Goal: Information Seeking & Learning: Learn about a topic

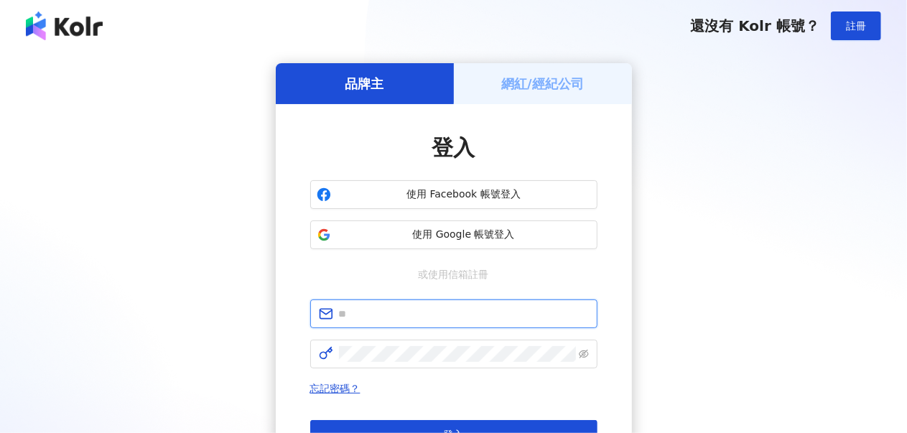
click at [440, 313] on input "text" at bounding box center [464, 314] width 250 height 16
type input "**********"
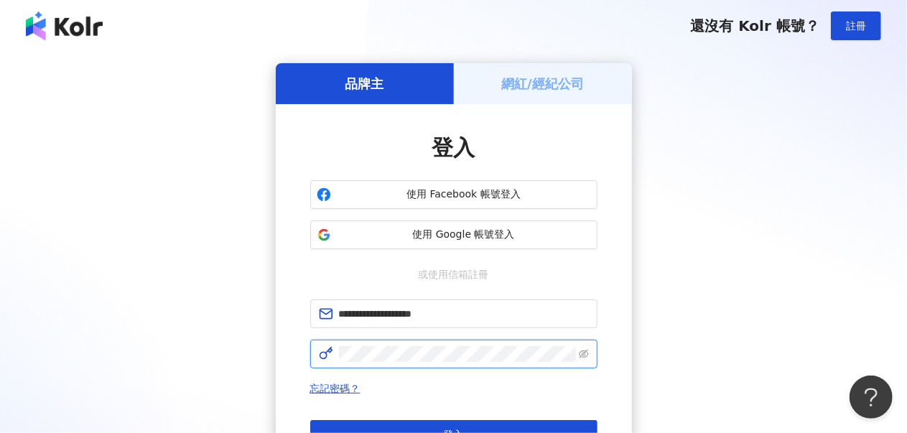
click button "登入" at bounding box center [453, 434] width 287 height 29
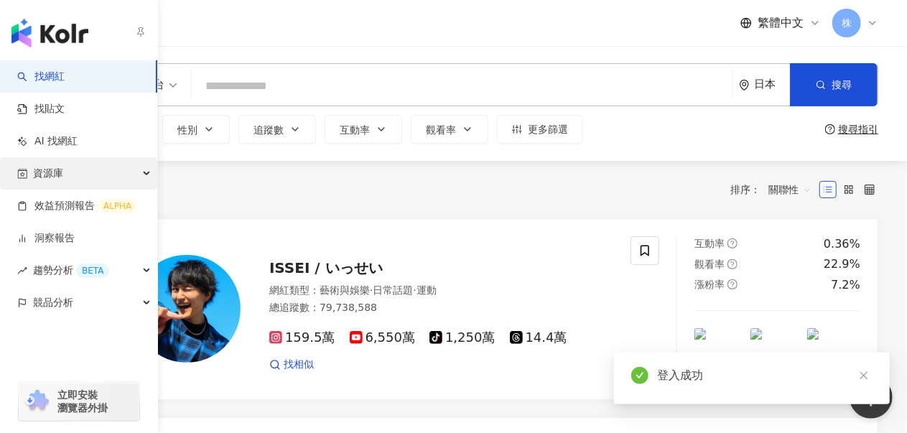
click at [73, 170] on div "資源庫" at bounding box center [78, 173] width 157 height 32
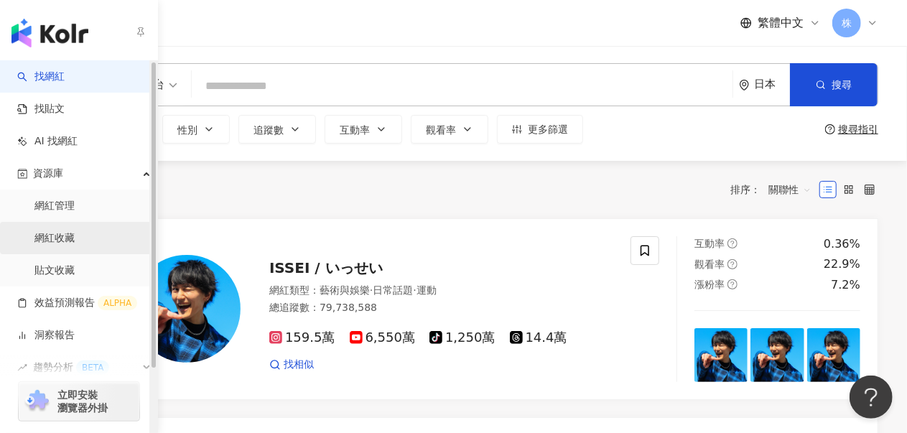
click at [75, 239] on link "網紅收藏" at bounding box center [54, 238] width 40 height 14
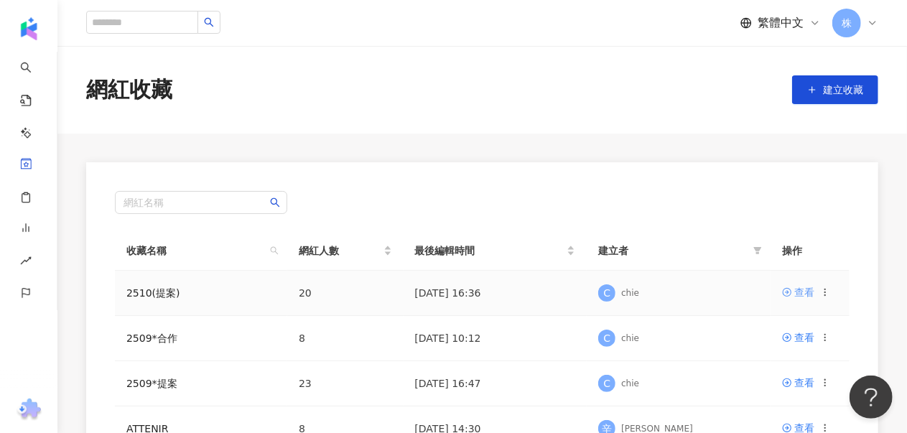
click at [806, 297] on div "查看" at bounding box center [805, 292] width 20 height 16
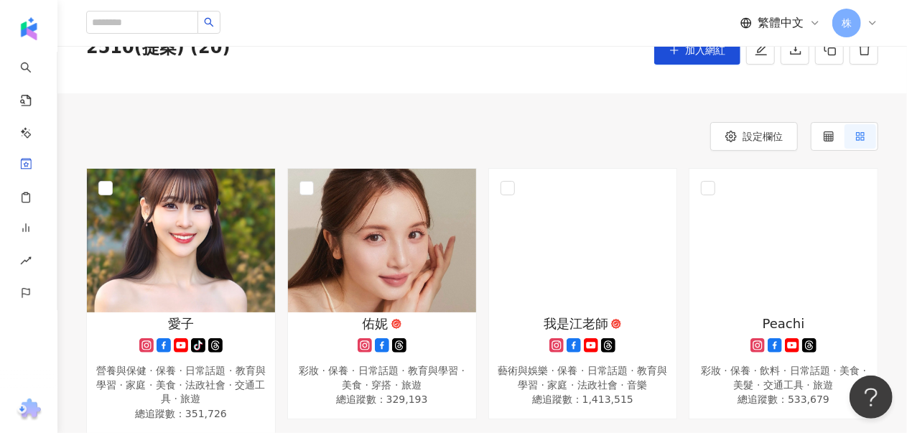
scroll to position [144, 0]
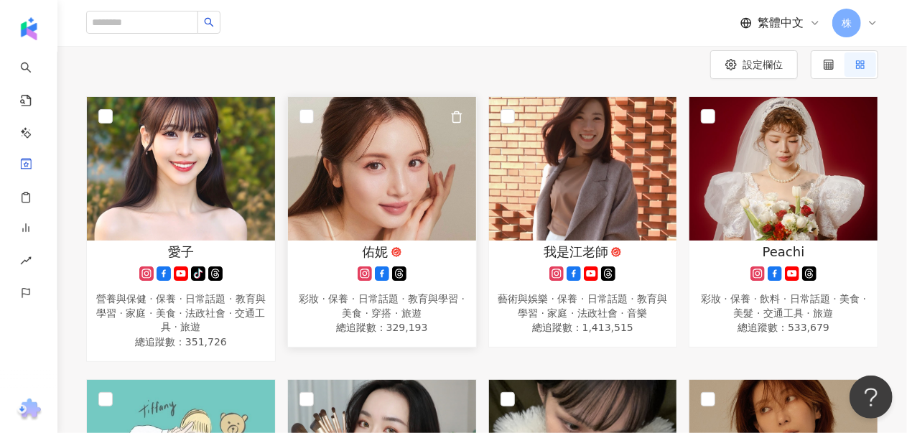
click at [377, 177] on img at bounding box center [382, 169] width 188 height 144
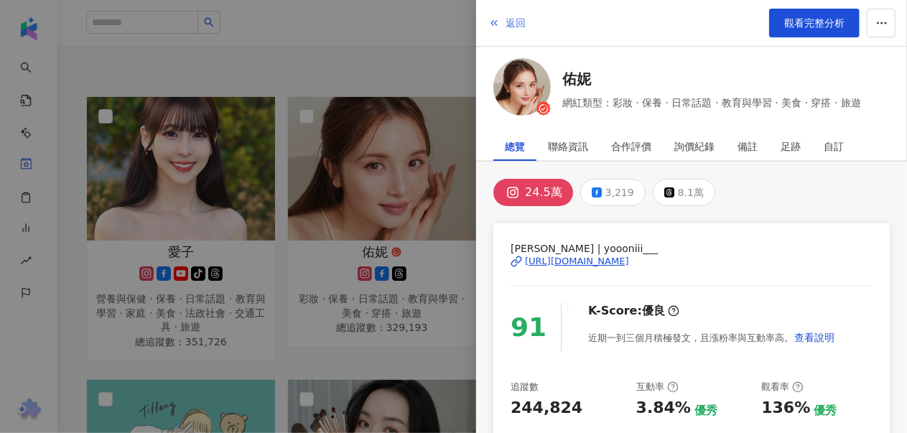
click at [517, 18] on span "返回" at bounding box center [516, 22] width 20 height 11
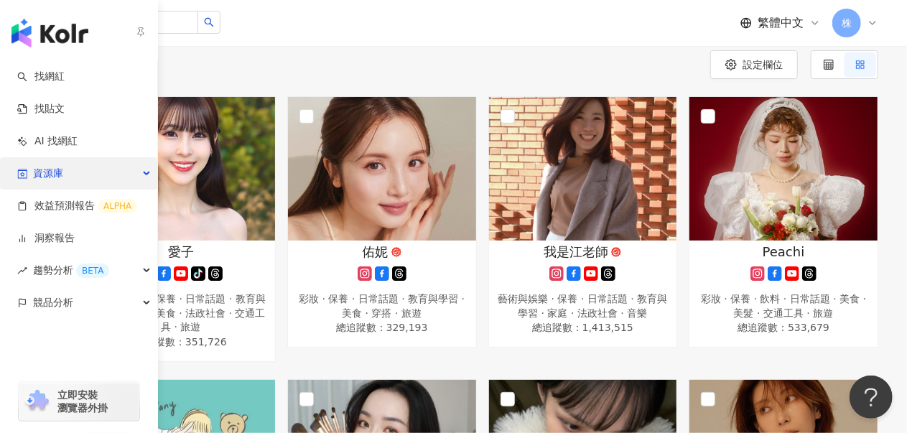
click at [43, 174] on span "資源庫" at bounding box center [48, 173] width 30 height 32
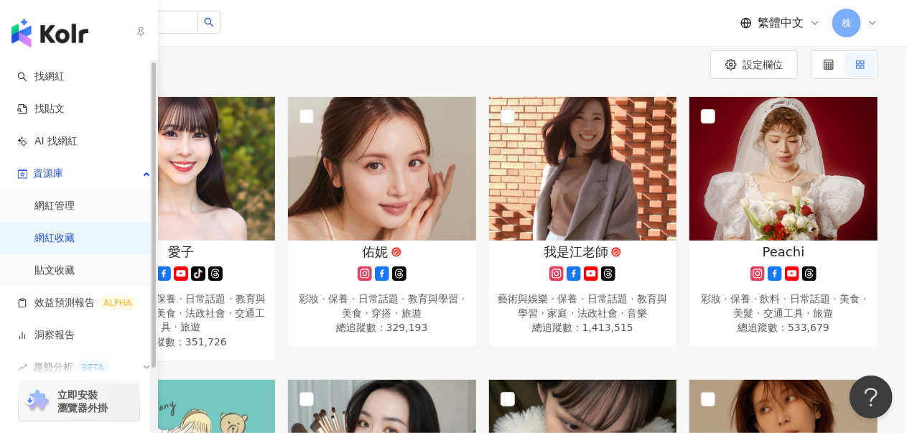
click at [57, 236] on link "網紅收藏" at bounding box center [54, 238] width 40 height 14
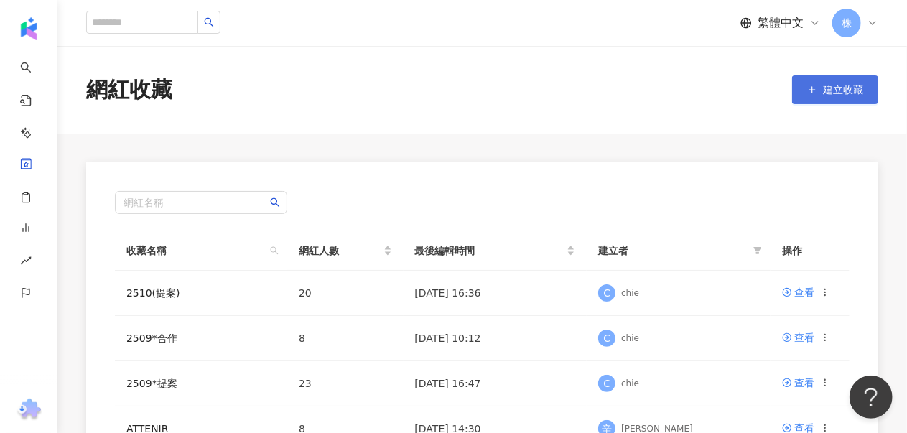
click at [813, 88] on line "button" at bounding box center [813, 90] width 0 height 6
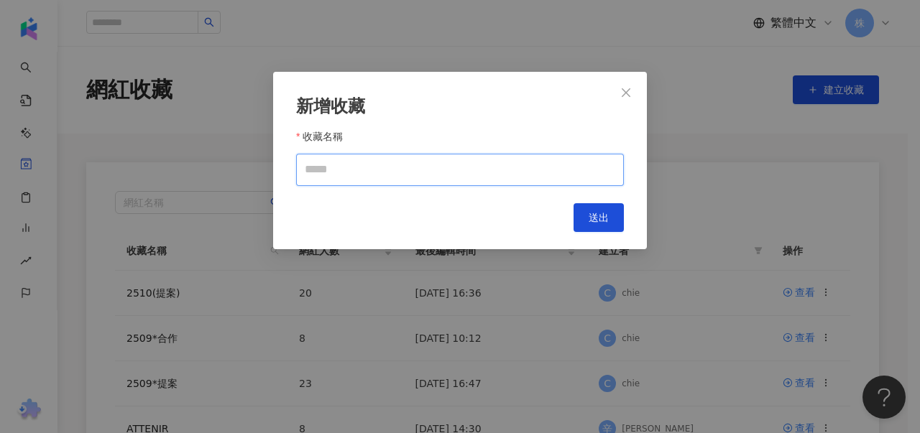
click at [454, 162] on input "收藏名稱" at bounding box center [460, 170] width 328 height 32
type input "*"
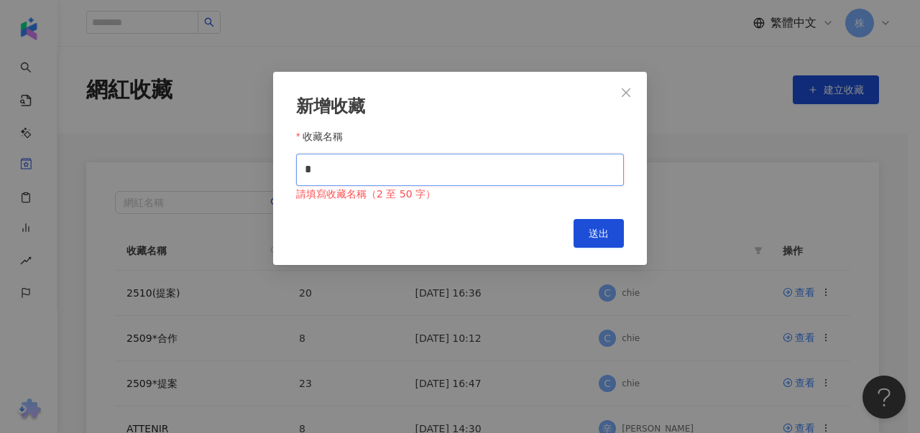
type input "*"
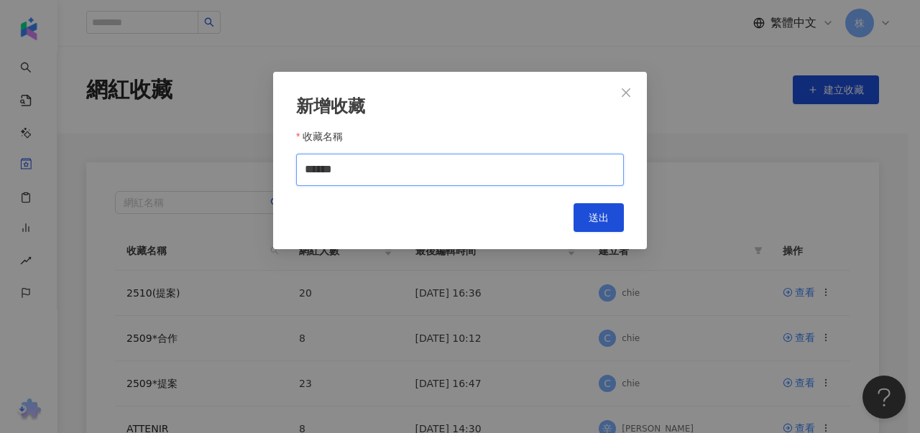
type input "******"
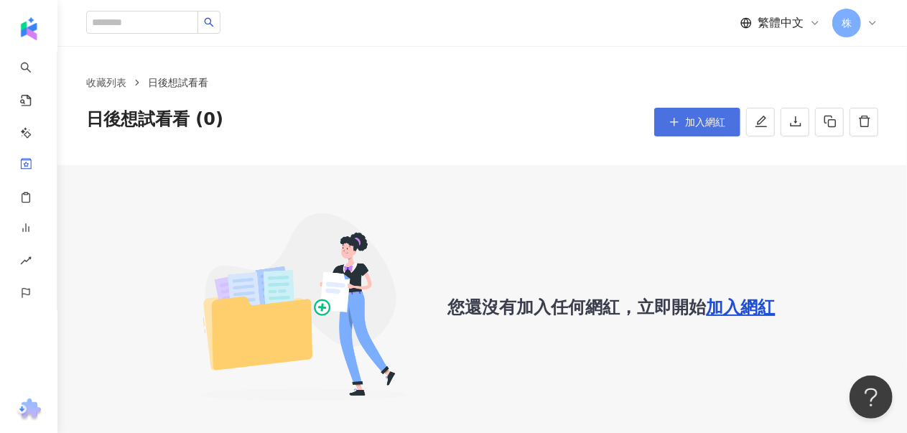
click at [713, 117] on span "加入網紅" at bounding box center [705, 121] width 40 height 11
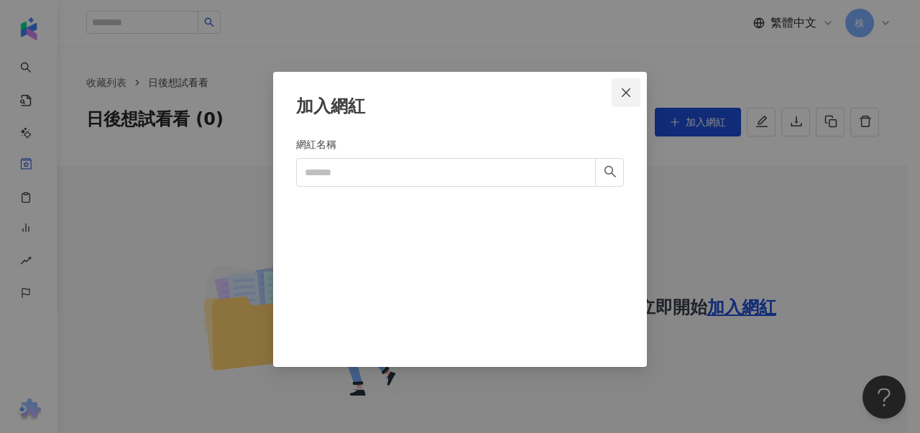
click at [625, 88] on icon "close" at bounding box center [625, 92] width 11 height 11
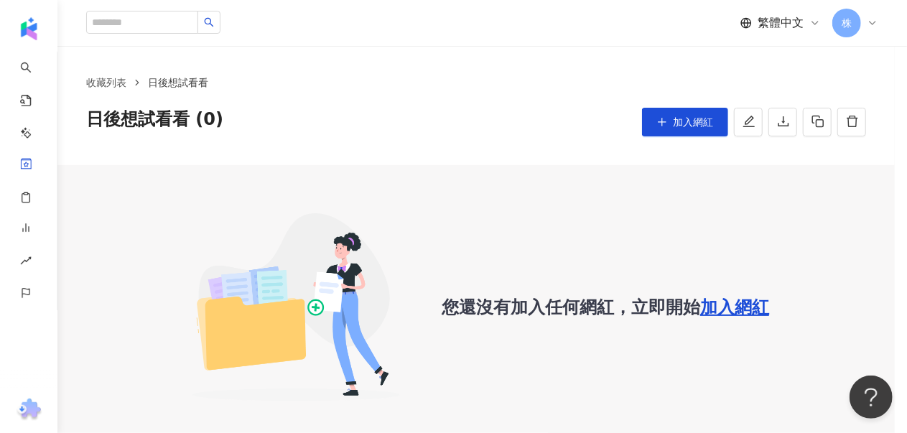
click at [523, 98] on div "收藏列表 日後想試看看 日後想試看看 (0) 加入網紅" at bounding box center [476, 106] width 838 height 62
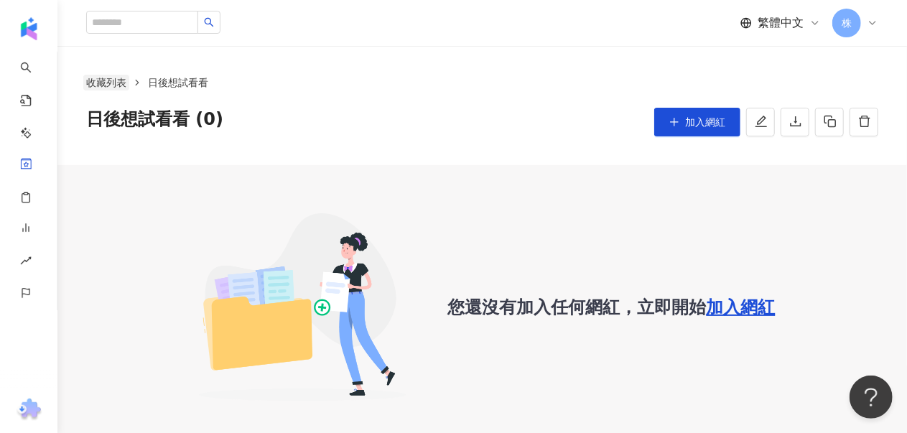
click at [112, 86] on link "收藏列表" at bounding box center [106, 83] width 46 height 16
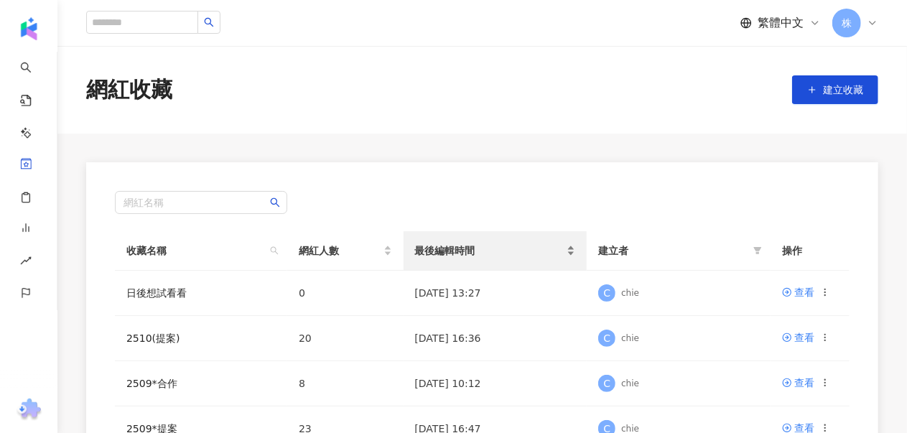
scroll to position [72, 0]
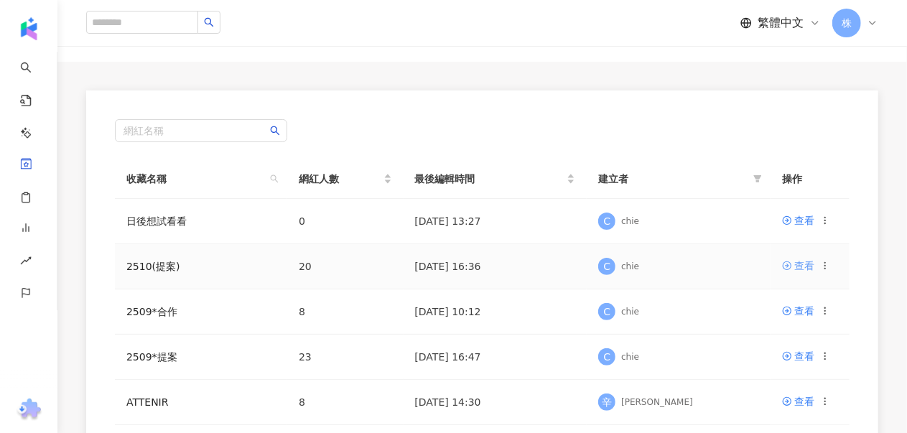
click at [790, 261] on icon at bounding box center [787, 266] width 10 height 10
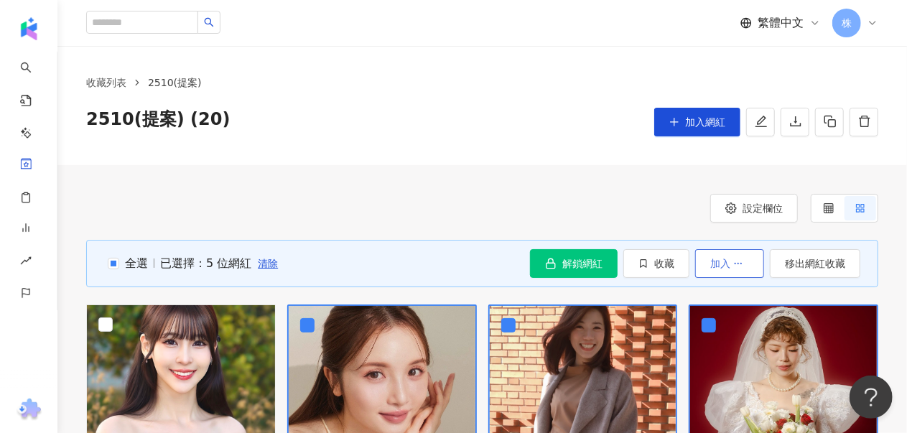
click at [746, 268] on button "加入" at bounding box center [729, 263] width 69 height 29
click at [671, 262] on span "收藏" at bounding box center [664, 263] width 20 height 11
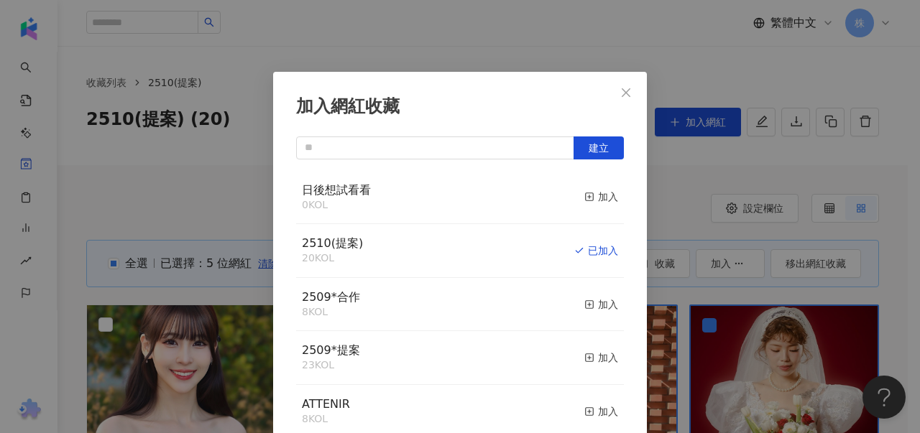
scroll to position [13, 0]
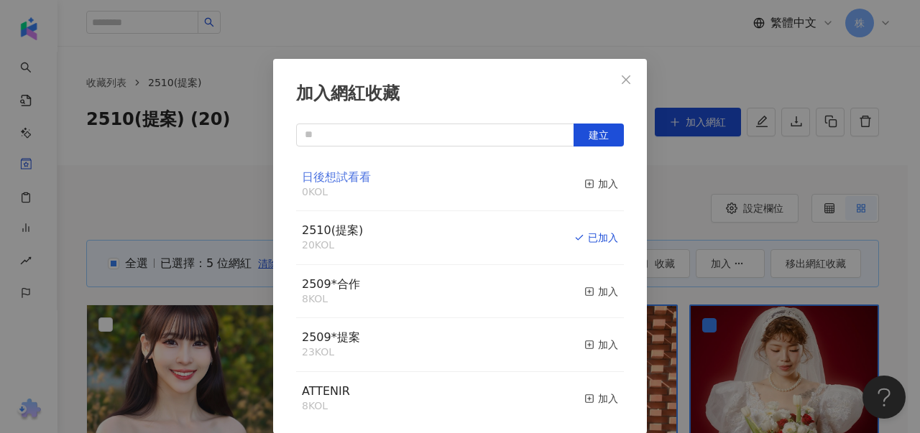
click at [355, 176] on span "日後想試看看" at bounding box center [336, 177] width 69 height 14
click at [586, 181] on rect "button" at bounding box center [590, 184] width 8 height 8
click at [625, 78] on icon "close" at bounding box center [625, 79] width 11 height 11
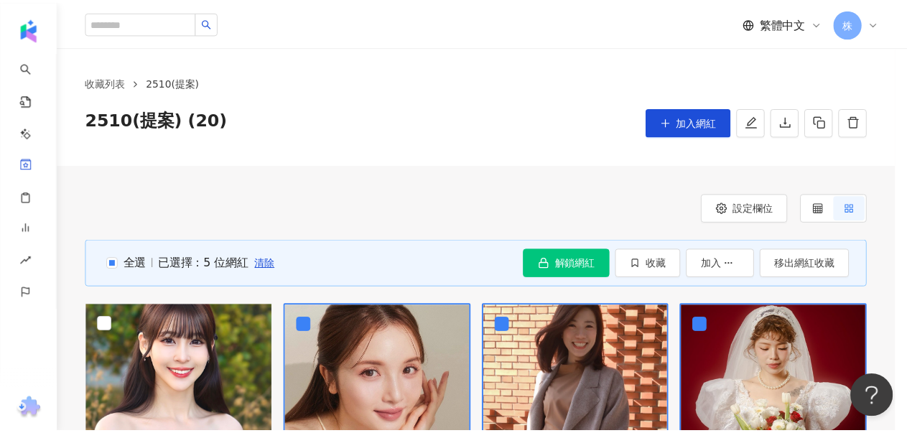
scroll to position [0, 0]
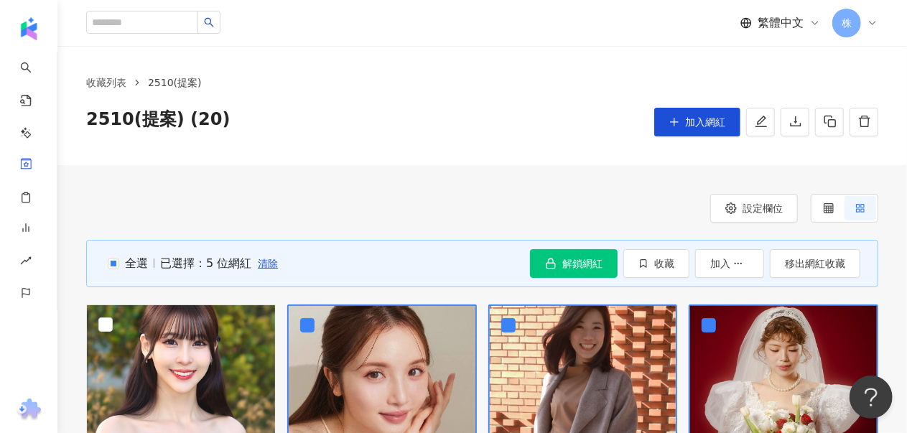
drag, startPoint x: 806, startPoint y: 260, endPoint x: 799, endPoint y: 262, distance: 7.5
click at [806, 259] on span "移出網紅收藏" at bounding box center [815, 263] width 60 height 11
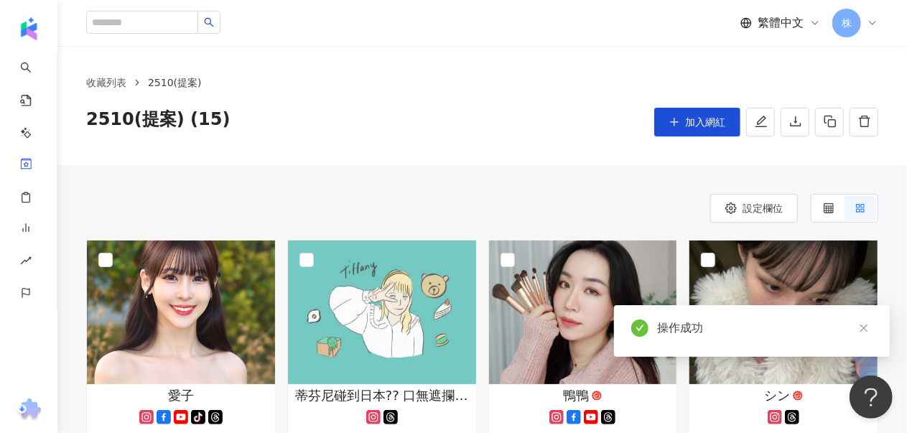
click at [493, 149] on div "收藏列表 2510(提案) 2510(提案) (15) 加入網紅" at bounding box center [482, 105] width 850 height 119
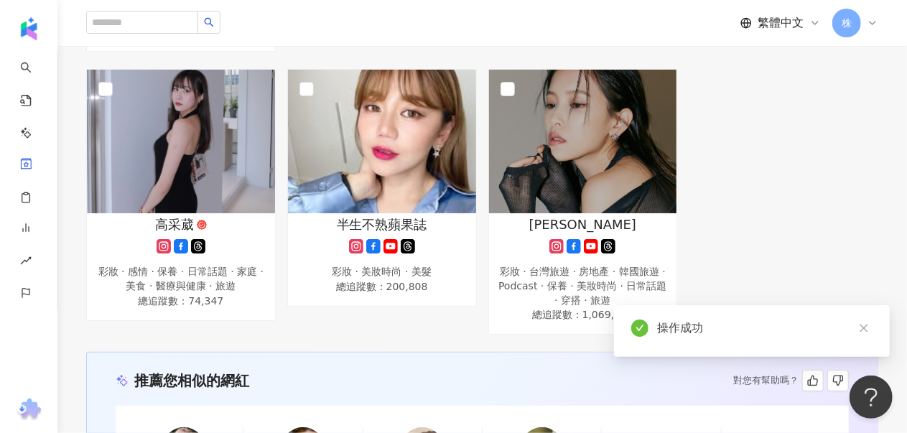
scroll to position [1278, 0]
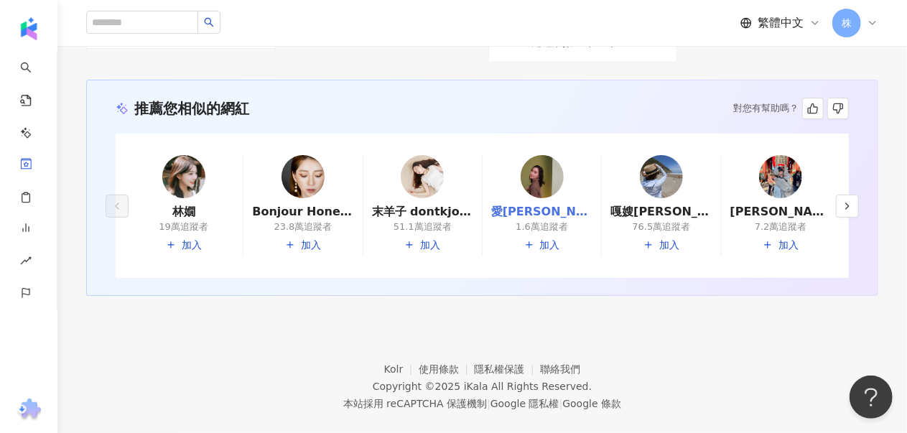
click at [562, 204] on link "愛甯Spencer|愛甯" at bounding box center [541, 212] width 101 height 16
click at [848, 200] on icon "button" at bounding box center [847, 205] width 11 height 11
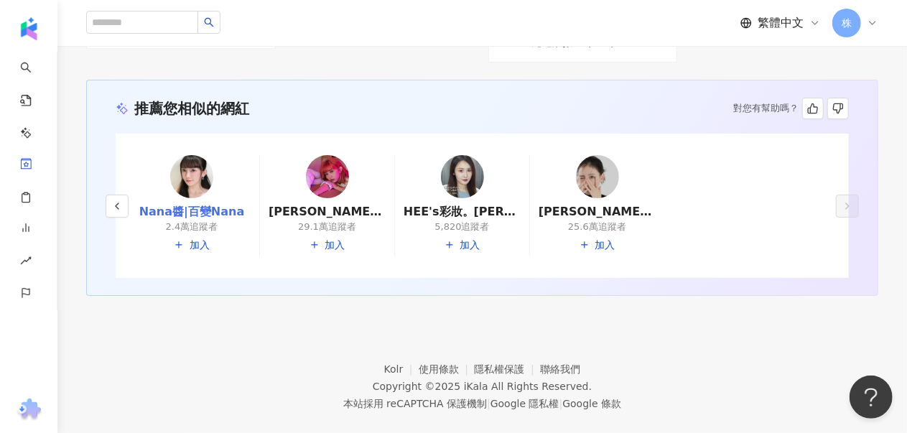
click at [172, 204] on link "Nana醬|百變Nana" at bounding box center [192, 212] width 118 height 16
click at [128, 195] on button "button" at bounding box center [117, 206] width 23 height 23
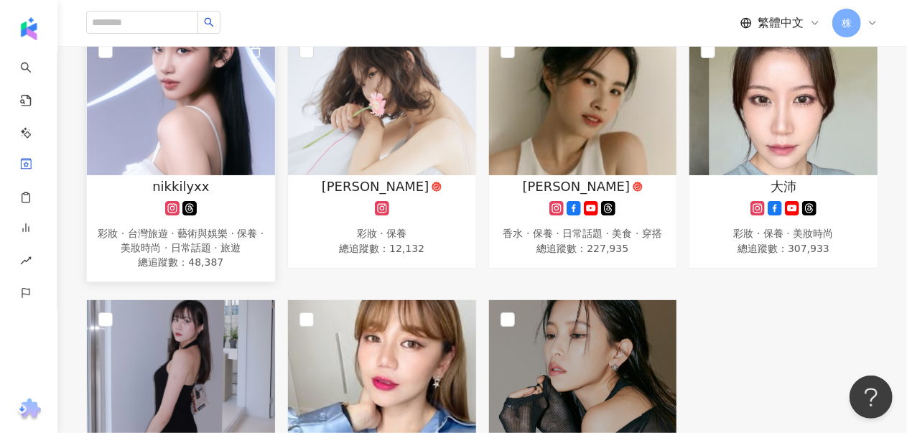
scroll to position [919, 0]
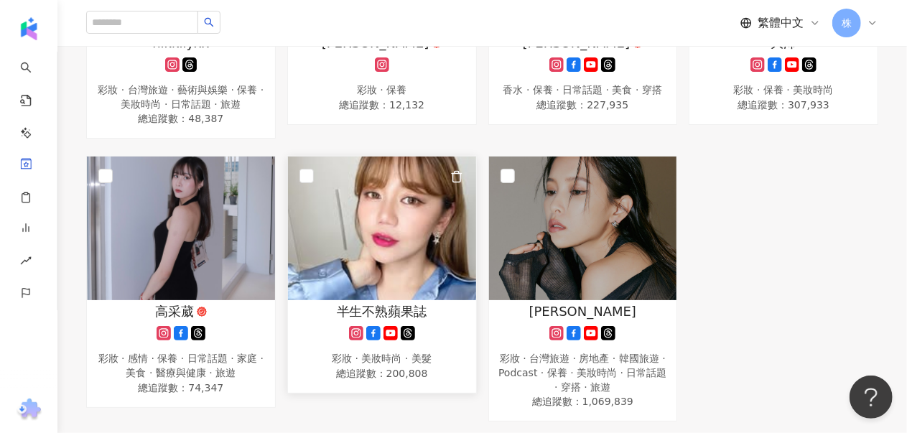
click at [379, 234] on img at bounding box center [382, 229] width 188 height 144
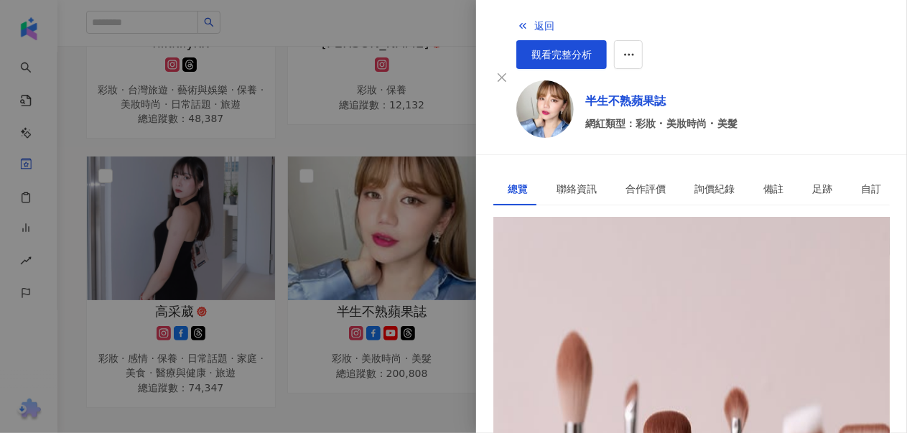
click at [447, 45] on div at bounding box center [453, 216] width 907 height 433
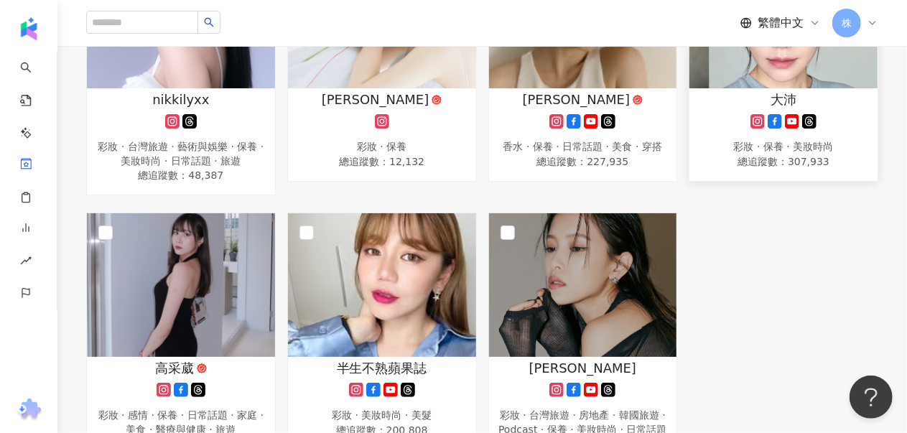
scroll to position [718, 0]
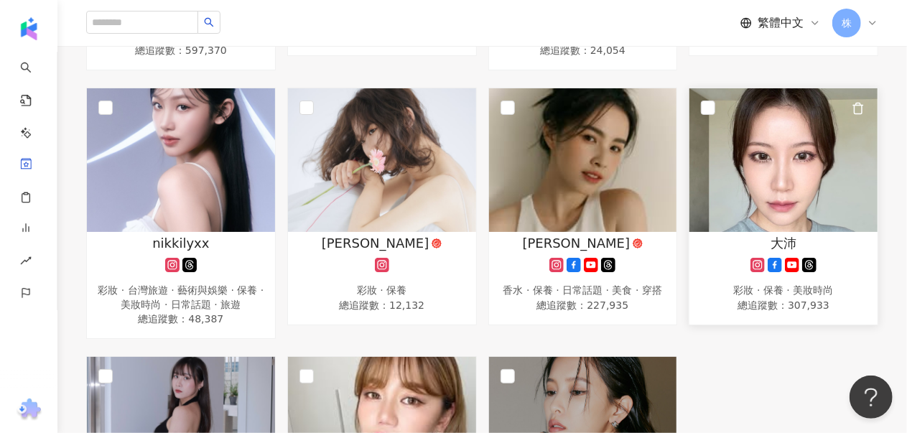
click at [787, 157] on img at bounding box center [784, 160] width 188 height 144
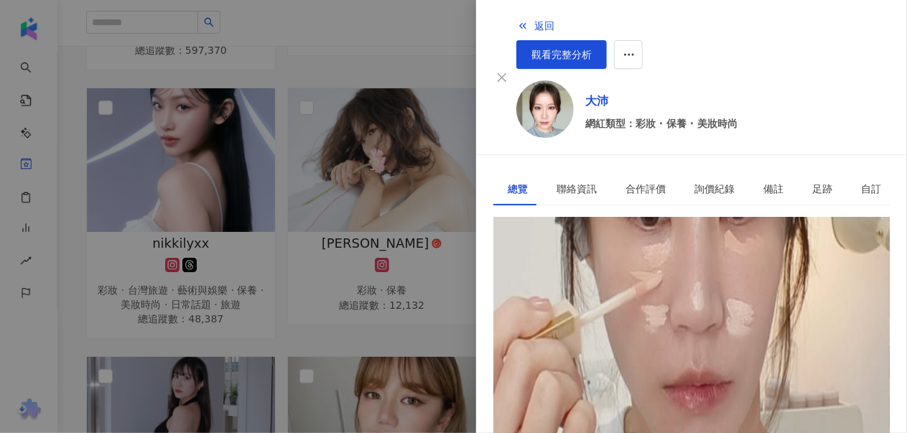
click at [415, 28] on div at bounding box center [453, 216] width 907 height 433
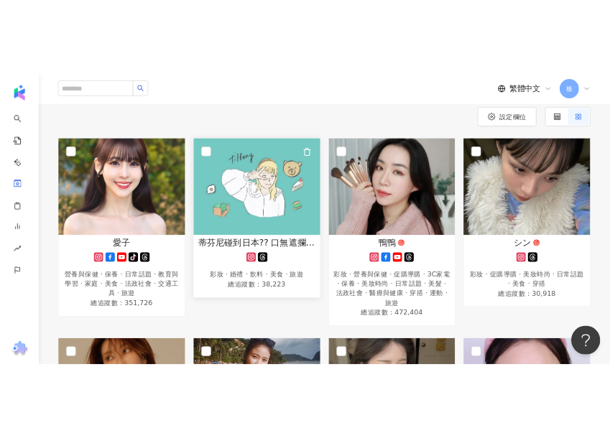
scroll to position [0, 0]
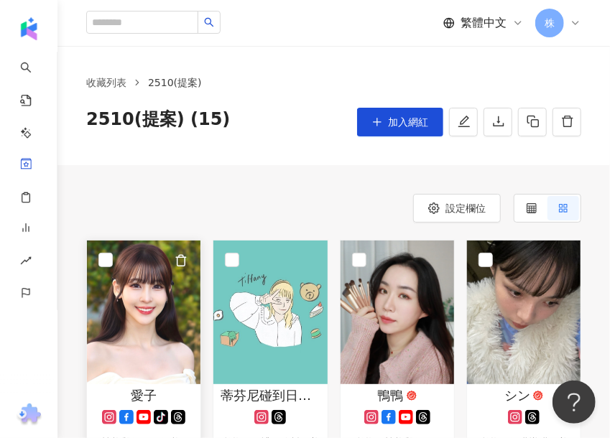
click at [141, 325] on img at bounding box center [144, 313] width 114 height 144
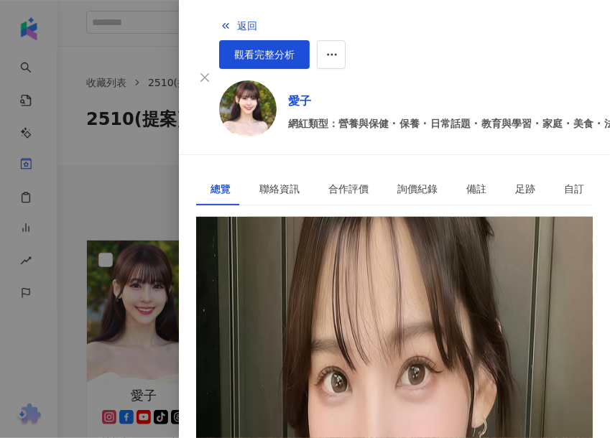
click at [323, 274] on div "[URL][DOMAIN_NAME]" at bounding box center [266, 282] width 112 height 16
drag, startPoint x: 216, startPoint y: 246, endPoint x: 332, endPoint y: 244, distance: 116.4
click at [332, 261] on span "[PERSON_NAME] AIKO✨ | aiko_738" at bounding box center [283, 266] width 174 height 11
copy span "愛子 AIKO✨ | aiko_738"
click at [427, 274] on div "愛子 AIKO✨ | aiko_738 https://www.instagram.com/aiko_738/" at bounding box center [394, 284] width 397 height 50
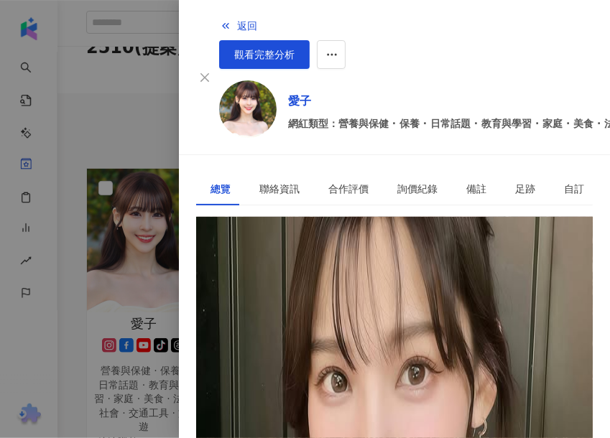
scroll to position [385, 0]
drag, startPoint x: 397, startPoint y: 41, endPoint x: 452, endPoint y: 43, distance: 54.6
click at [397, 41] on div "返回 觀看完整分析" at bounding box center [473, 39] width 508 height 57
click at [295, 49] on span "觀看完整分析" at bounding box center [264, 54] width 60 height 11
click at [237, 20] on span "返回" at bounding box center [247, 25] width 20 height 11
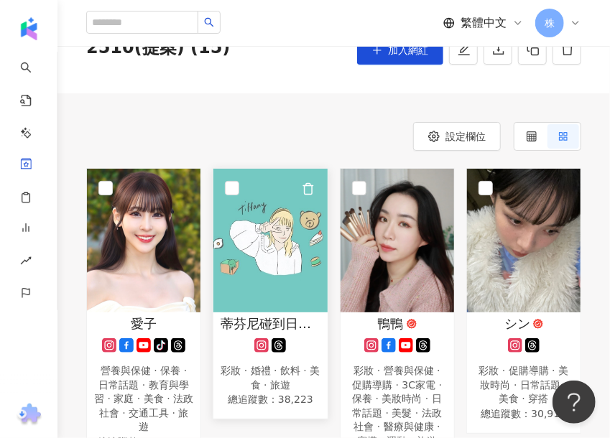
click at [272, 237] on img at bounding box center [270, 241] width 114 height 144
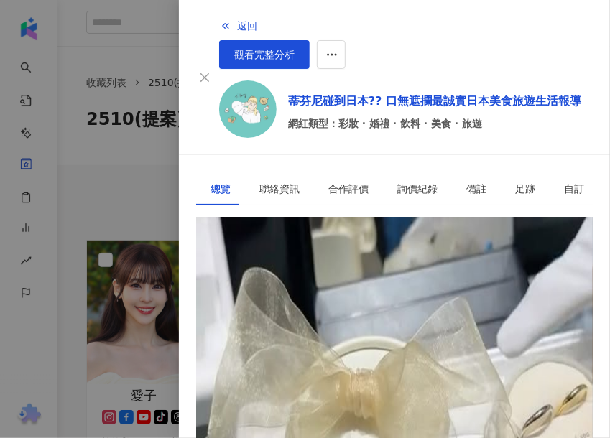
scroll to position [0, 0]
drag, startPoint x: 520, startPoint y: 247, endPoint x: 204, endPoint y: 239, distance: 316.2
copy span "Tiffany碰到日本🇯🇵 在地人的最誠實日本美食・旅行・購物 | tiffanippon"
click at [323, 274] on div "https://www.instagram.com/tiffanippon/" at bounding box center [266, 282] width 112 height 16
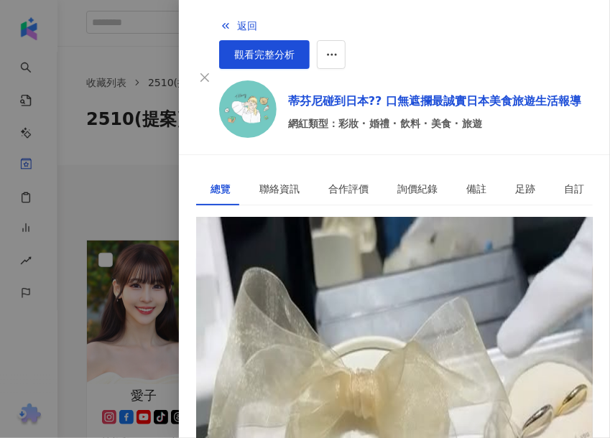
click at [492, 217] on div "3萬 7,985" at bounding box center [394, 238] width 397 height 42
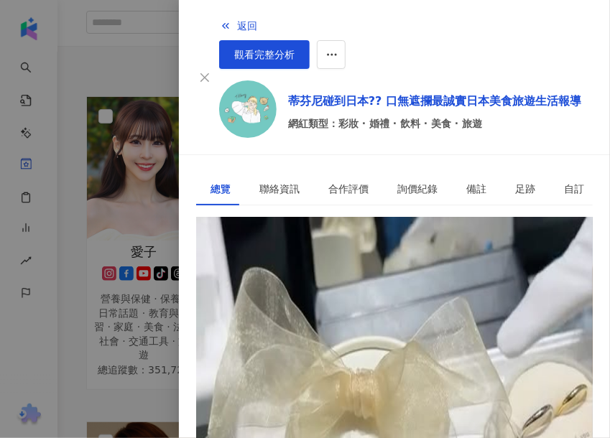
scroll to position [399, 0]
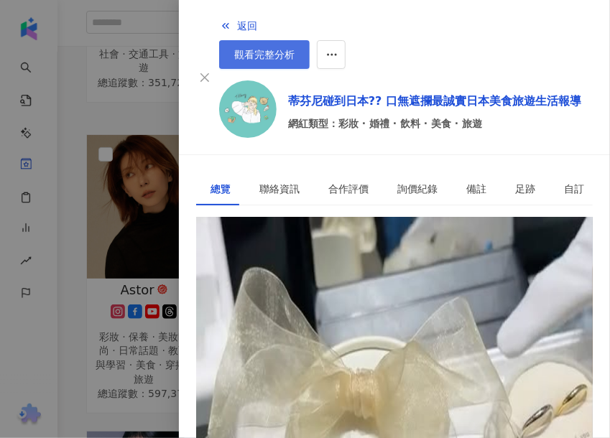
click at [310, 40] on link "觀看完整分析" at bounding box center [264, 54] width 91 height 29
click at [237, 23] on span "返回" at bounding box center [247, 25] width 20 height 11
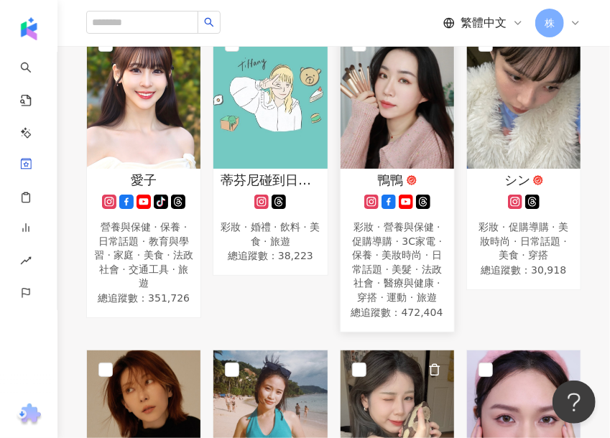
scroll to position [0, 0]
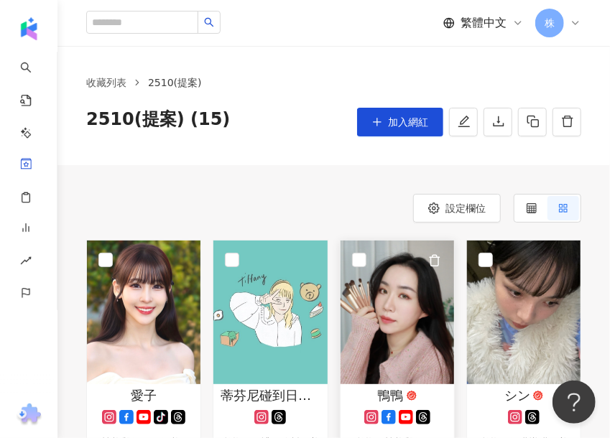
click at [413, 326] on img at bounding box center [398, 313] width 114 height 144
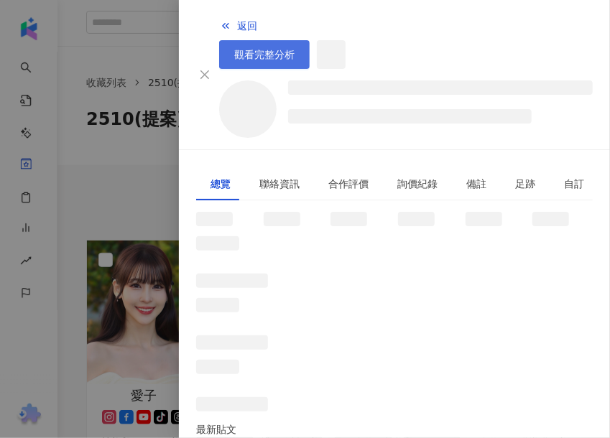
click at [310, 40] on link "觀看完整分析" at bounding box center [264, 54] width 91 height 29
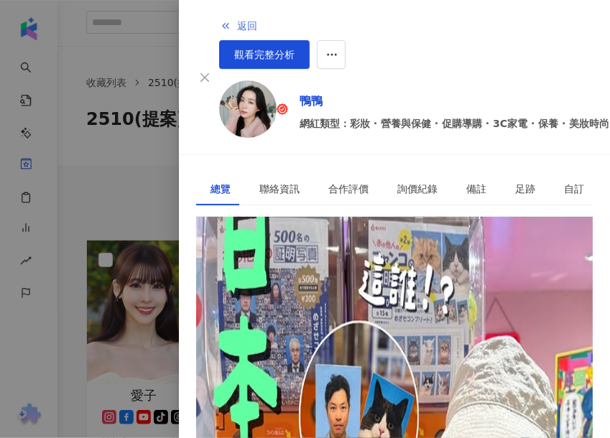
click at [237, 20] on span "返回" at bounding box center [247, 25] width 20 height 11
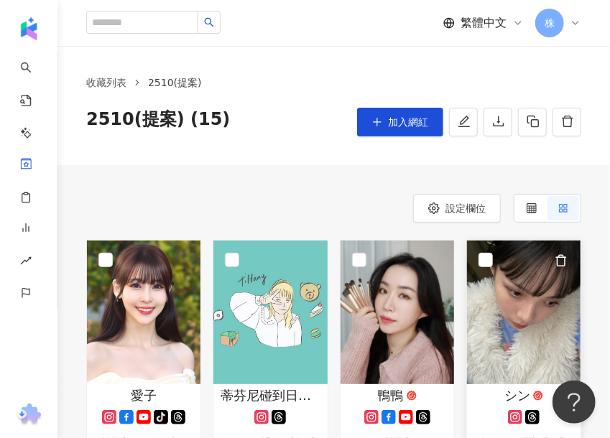
scroll to position [72, 0]
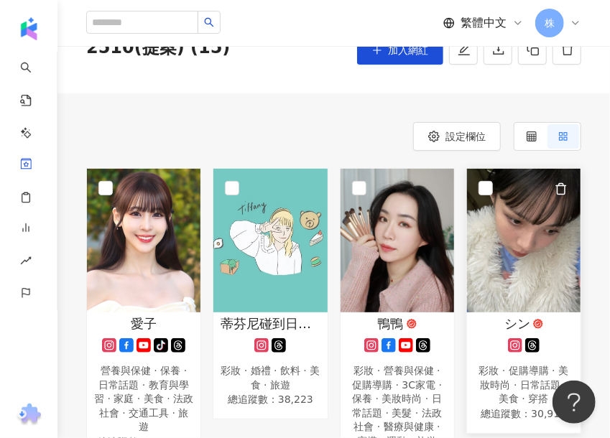
click at [506, 239] on img at bounding box center [524, 241] width 114 height 144
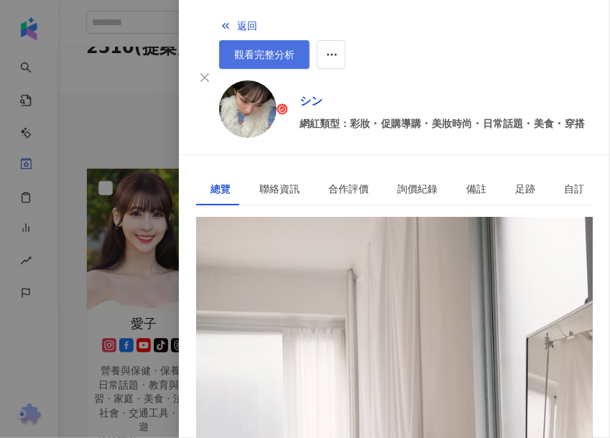
click at [295, 49] on span "觀看完整分析" at bounding box center [264, 54] width 60 height 11
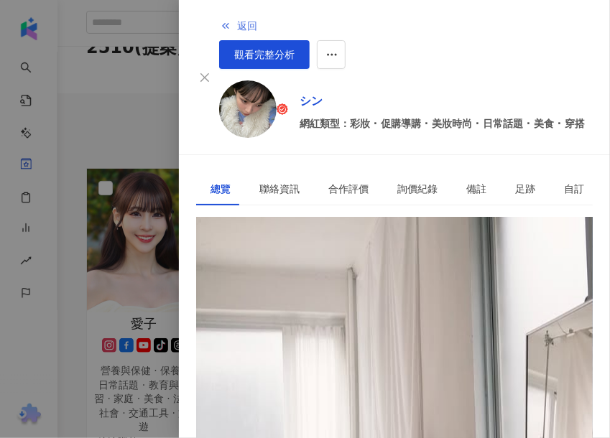
click at [237, 23] on span "返回" at bounding box center [247, 25] width 20 height 11
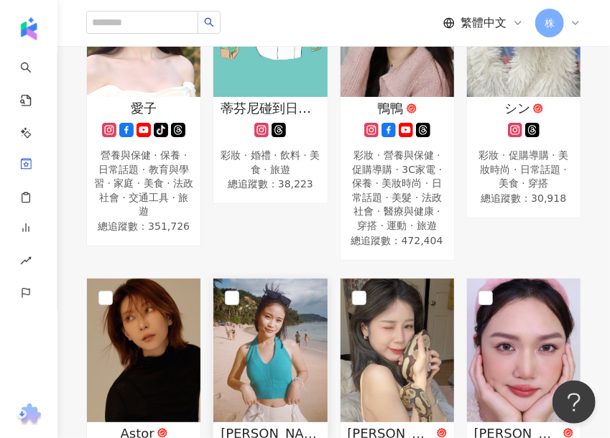
scroll to position [359, 0]
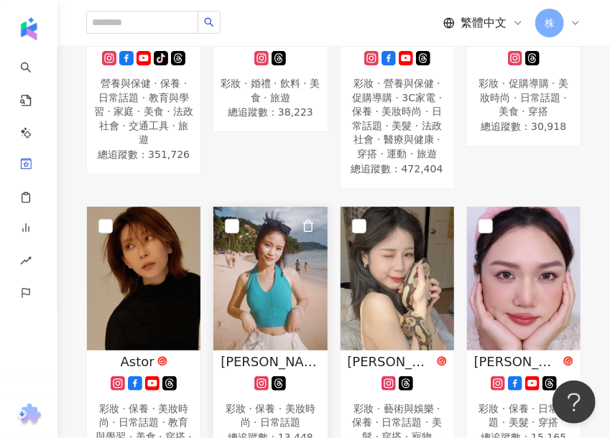
click at [262, 279] on img at bounding box center [270, 279] width 114 height 144
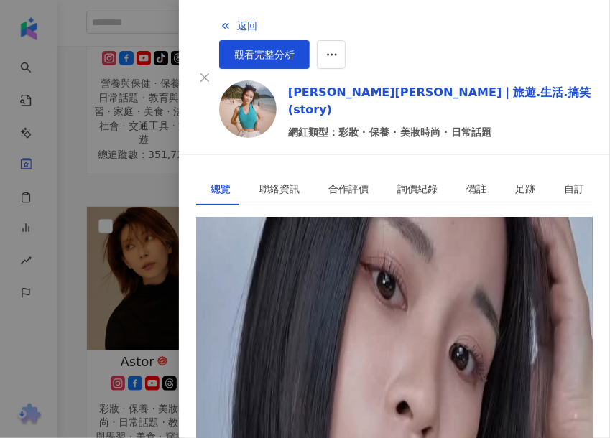
drag, startPoint x: 204, startPoint y: 248, endPoint x: 378, endPoint y: 246, distance: 173.9
copy span "Annie 安妮☀️ | annielovessummer"
drag, startPoint x: 426, startPoint y: 281, endPoint x: 420, endPoint y: 274, distance: 9.1
click at [426, 281] on div "Annie 安妮☀️ | annielovessummer https://www.instagram.com/annielovessummer/" at bounding box center [394, 284] width 397 height 50
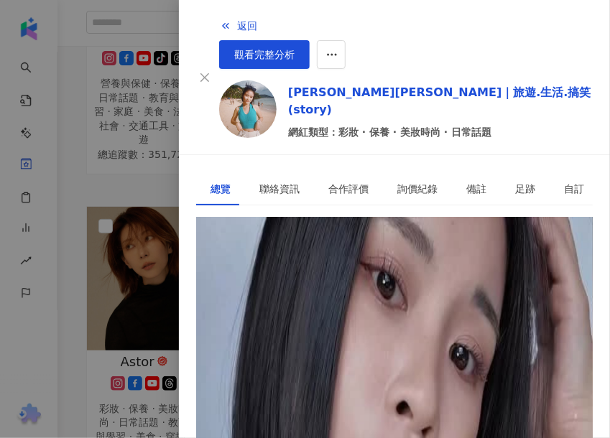
click at [323, 274] on div "https://www.instagram.com/annielovessummer/" at bounding box center [266, 282] width 112 height 16
click at [295, 49] on span "觀看完整分析" at bounding box center [264, 54] width 60 height 11
click at [237, 20] on span "返回" at bounding box center [247, 25] width 20 height 11
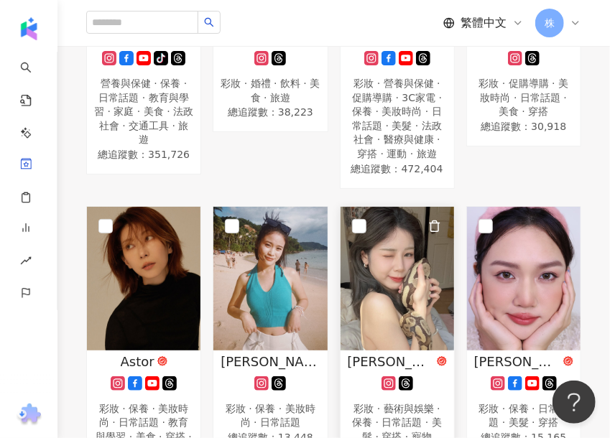
click at [402, 278] on img at bounding box center [398, 279] width 114 height 144
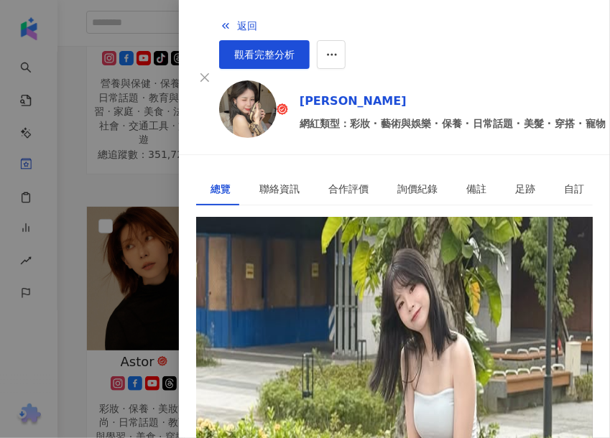
drag, startPoint x: 273, startPoint y: 245, endPoint x: 196, endPoint y: 249, distance: 77.0
copy span "邦妮子ᙏ̤ | bonniee.96"
click at [323, 274] on div "https://www.instagram.com/bonniee.96/" at bounding box center [266, 282] width 112 height 16
click at [430, 217] on div "2.1萬 2,585" at bounding box center [394, 238] width 397 height 42
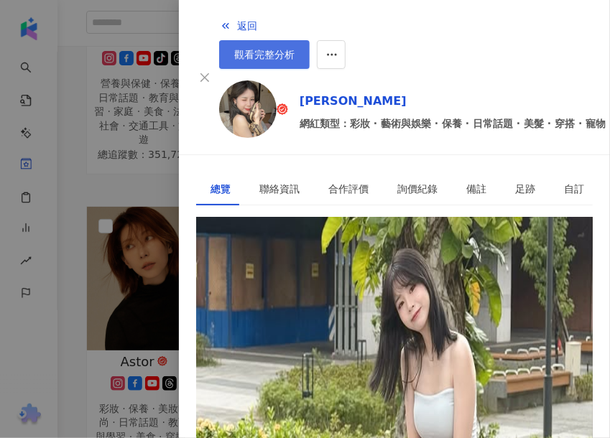
click at [295, 49] on span "觀看完整分析" at bounding box center [264, 54] width 60 height 11
click at [237, 24] on span "返回" at bounding box center [247, 25] width 20 height 11
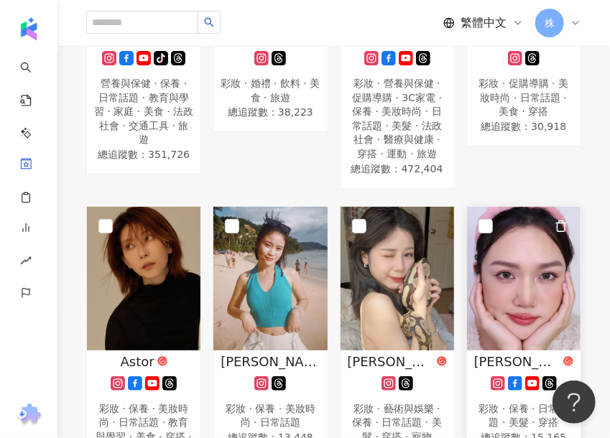
click at [514, 259] on img at bounding box center [524, 279] width 114 height 144
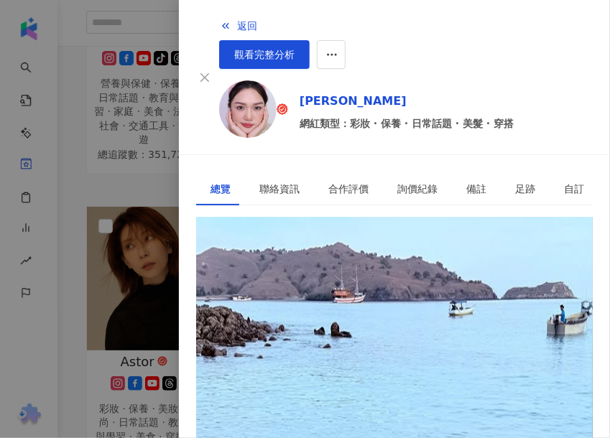
click at [323, 274] on div "https://www.instagram.com/lyh_622/" at bounding box center [266, 282] width 112 height 16
click at [547, 25] on div "其他操作" at bounding box center [535, 23] width 52 height 24
click at [295, 49] on span "觀看完整分析" at bounding box center [264, 54] width 60 height 11
click at [237, 24] on span "返回" at bounding box center [247, 25] width 20 height 11
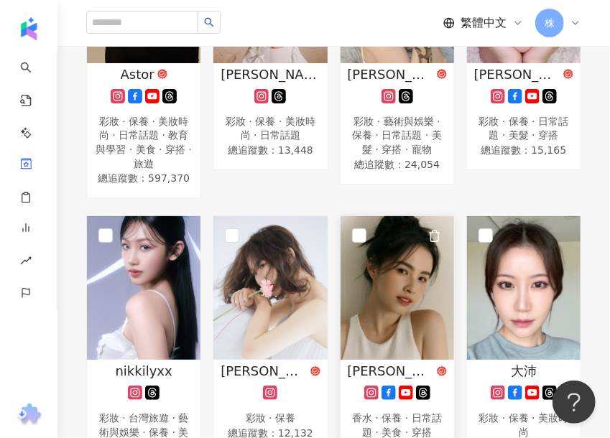
scroll to position [718, 0]
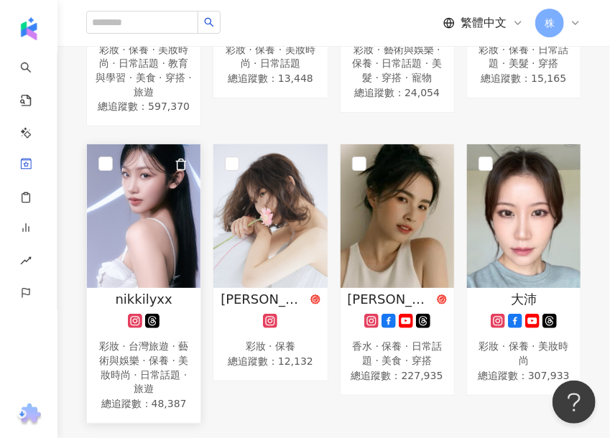
click at [159, 231] on img at bounding box center [144, 216] width 114 height 144
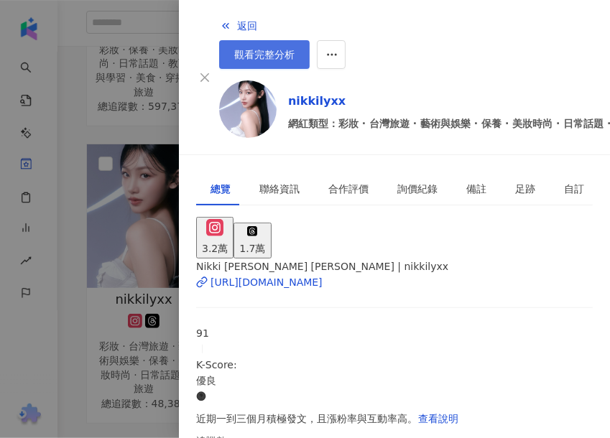
click at [295, 49] on span "觀看完整分析" at bounding box center [264, 54] width 60 height 11
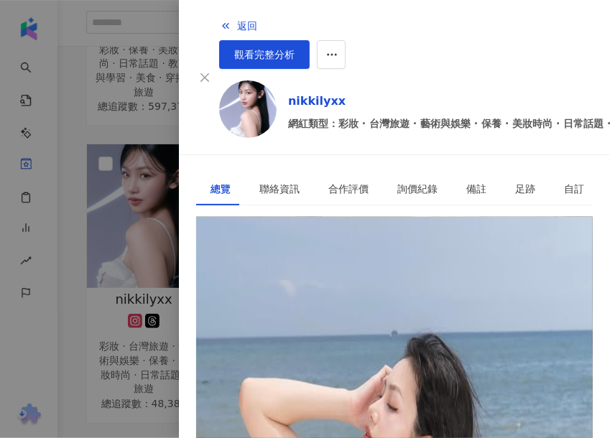
drag, startPoint x: 226, startPoint y: 25, endPoint x: 236, endPoint y: 34, distance: 13.8
click at [237, 22] on span "返回" at bounding box center [247, 25] width 20 height 11
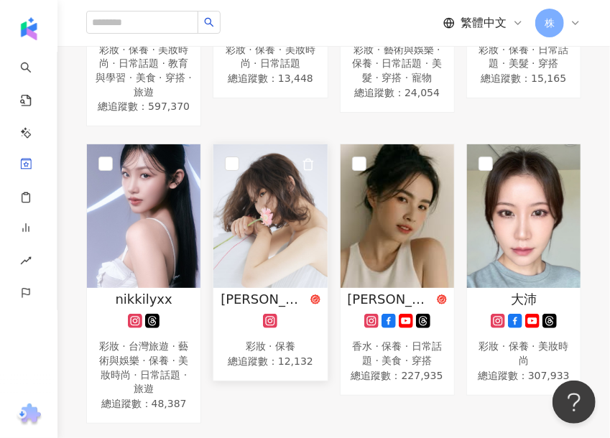
click at [279, 213] on img at bounding box center [270, 216] width 114 height 144
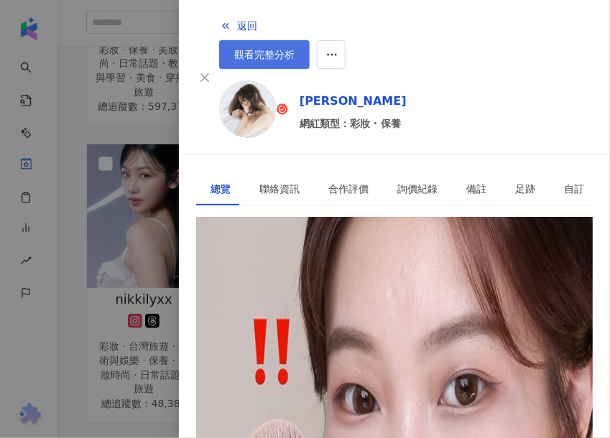
click at [295, 49] on span "觀看完整分析" at bounding box center [264, 54] width 60 height 11
click at [237, 25] on span "返回" at bounding box center [247, 25] width 20 height 11
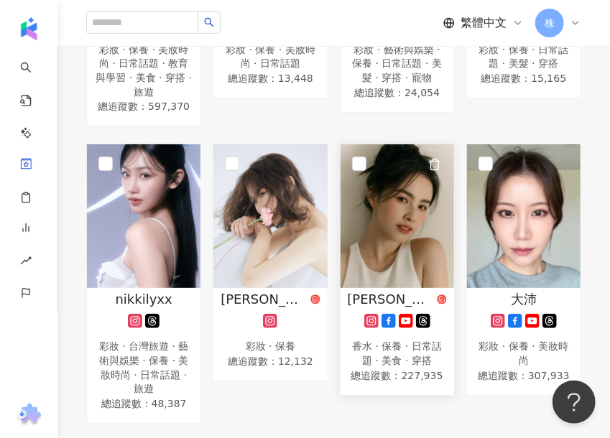
click at [388, 190] on img at bounding box center [398, 216] width 114 height 144
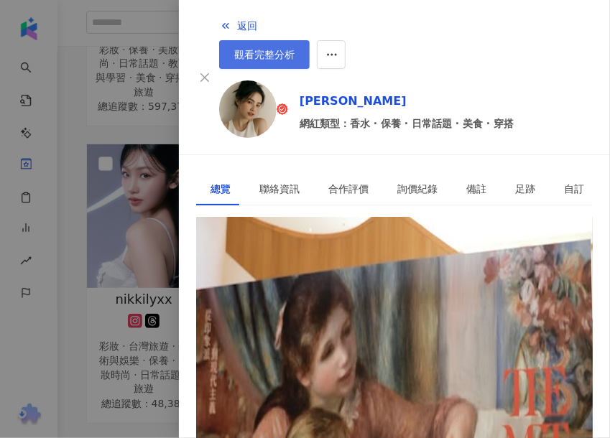
click at [295, 49] on span "觀看完整分析" at bounding box center [264, 54] width 60 height 11
click at [237, 20] on span "返回" at bounding box center [247, 25] width 20 height 11
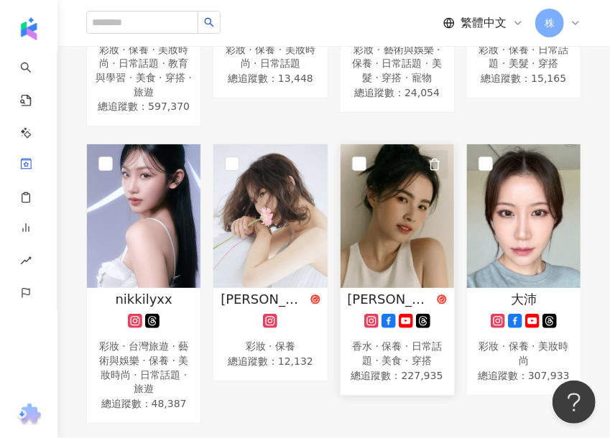
click at [435, 158] on icon "button" at bounding box center [434, 164] width 13 height 13
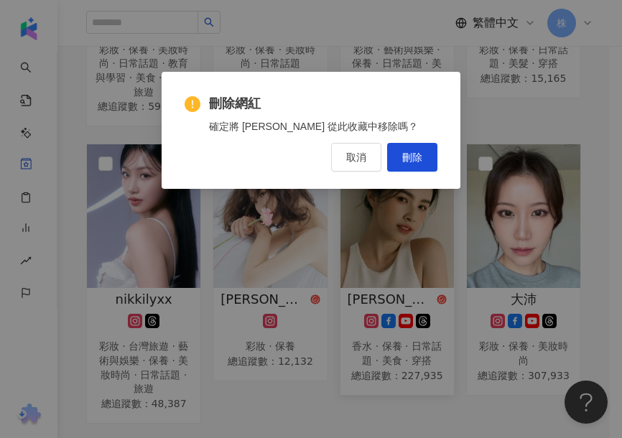
drag, startPoint x: 415, startPoint y: 156, endPoint x: 579, endPoint y: 202, distance: 170.1
click at [415, 154] on span "刪除" at bounding box center [412, 157] width 20 height 11
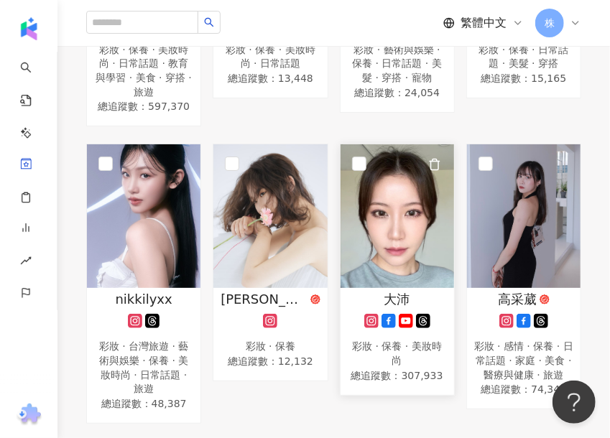
click at [414, 217] on img at bounding box center [398, 216] width 114 height 144
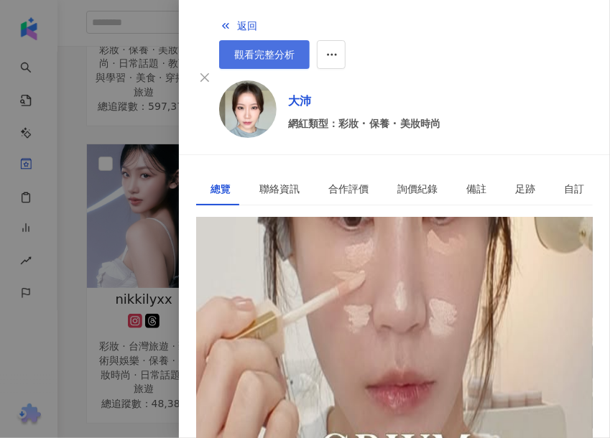
click at [295, 49] on span "觀看完整分析" at bounding box center [264, 54] width 60 height 11
click at [237, 23] on span "返回" at bounding box center [247, 25] width 20 height 11
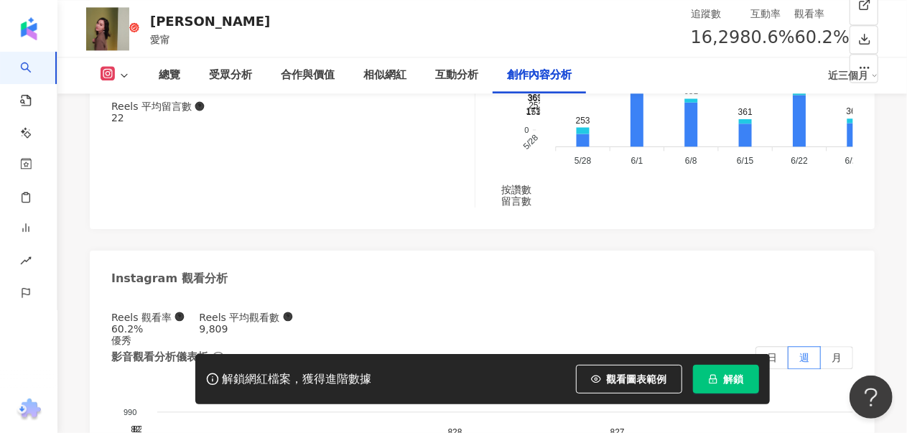
scroll to position [4431, 0]
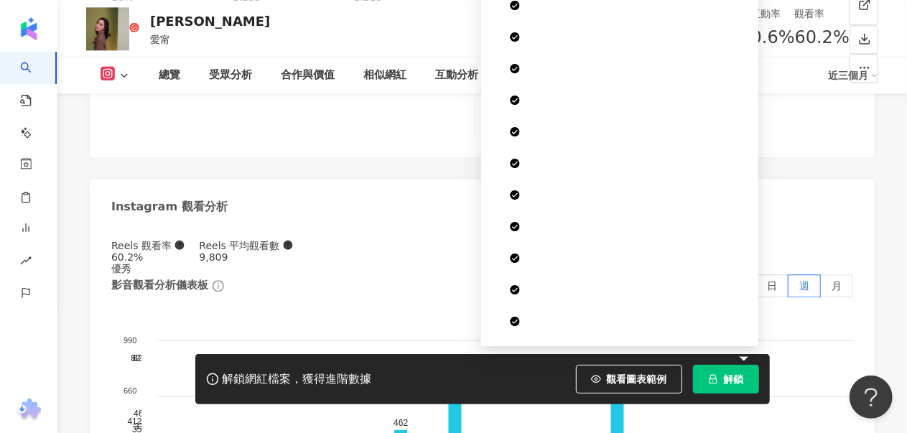
click at [743, 374] on span "解鎖" at bounding box center [734, 379] width 20 height 11
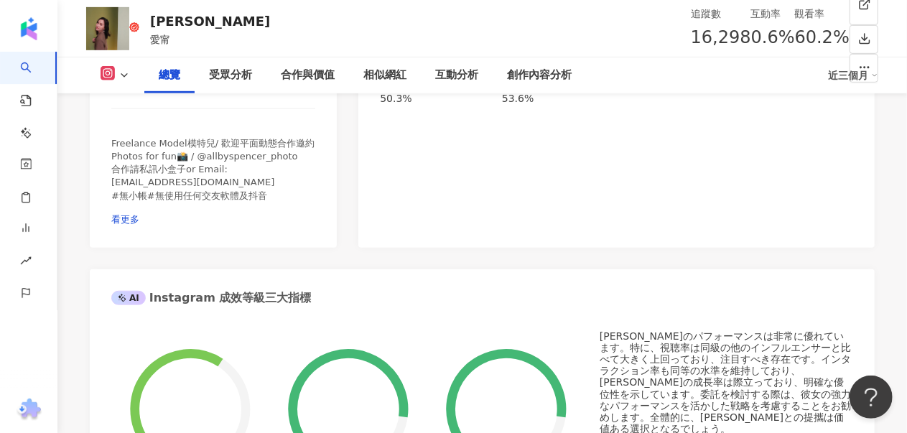
scroll to position [153, 0]
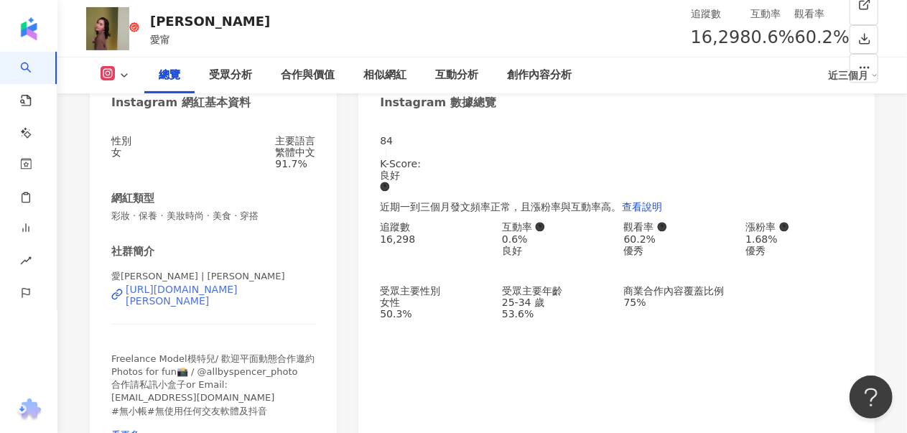
click at [200, 305] on div "https://www.instagram.com/spencerff/" at bounding box center [221, 295] width 190 height 23
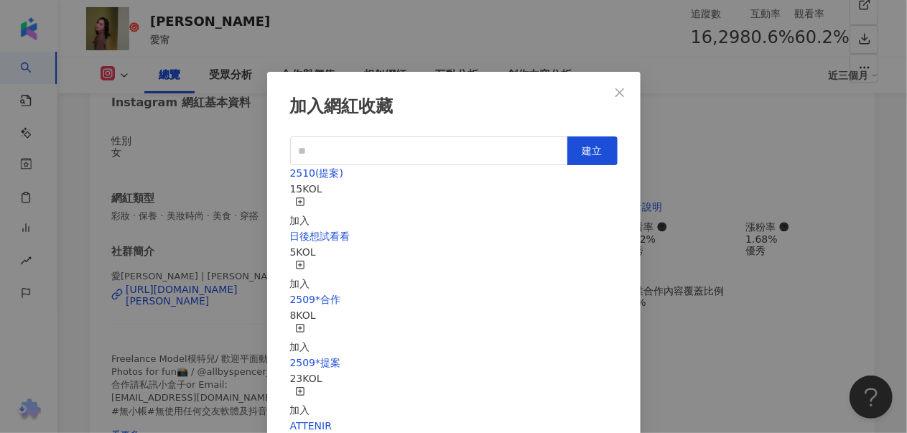
scroll to position [13, 0]
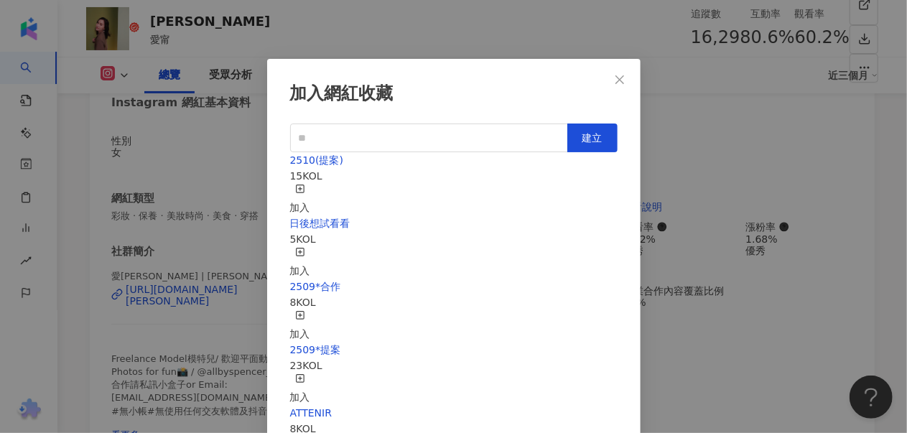
click at [310, 184] on div "加入" at bounding box center [300, 200] width 20 height 32
click at [614, 78] on icon "close" at bounding box center [619, 79] width 11 height 11
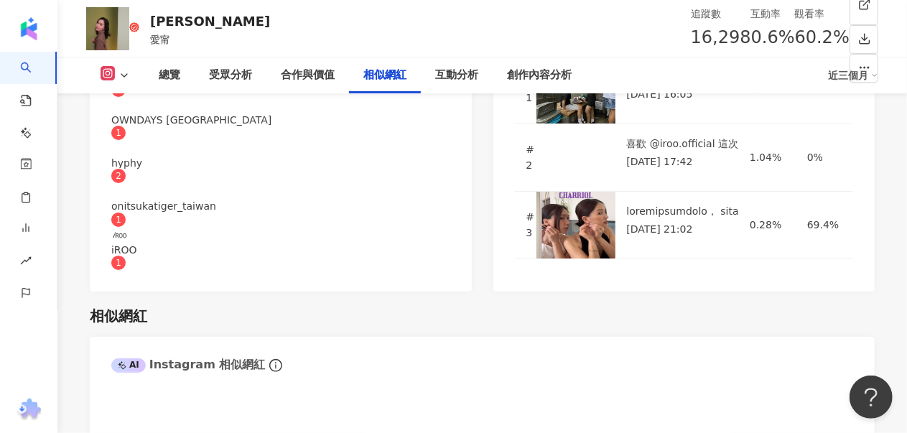
scroll to position [2573, 0]
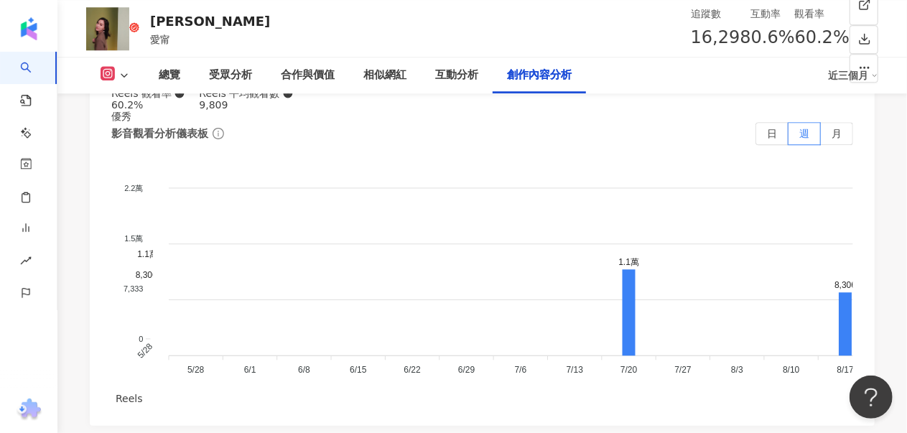
scroll to position [4441, 0]
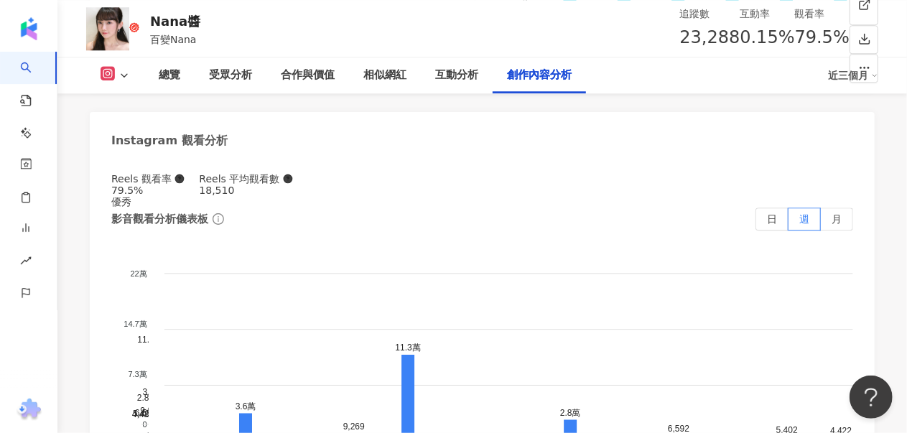
scroll to position [4526, 0]
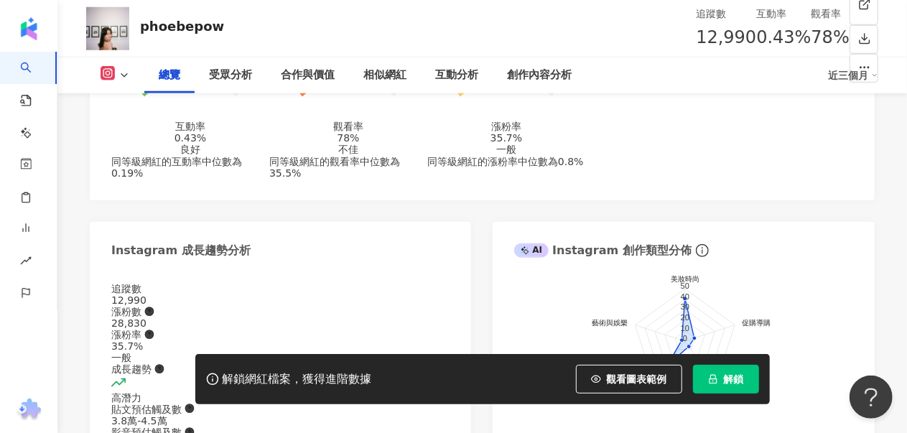
scroll to position [718, 0]
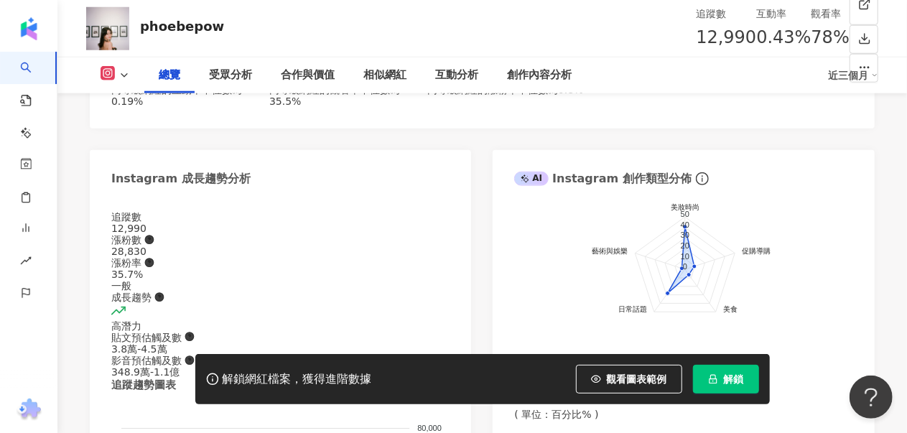
click at [723, 376] on button "解鎖" at bounding box center [726, 379] width 66 height 29
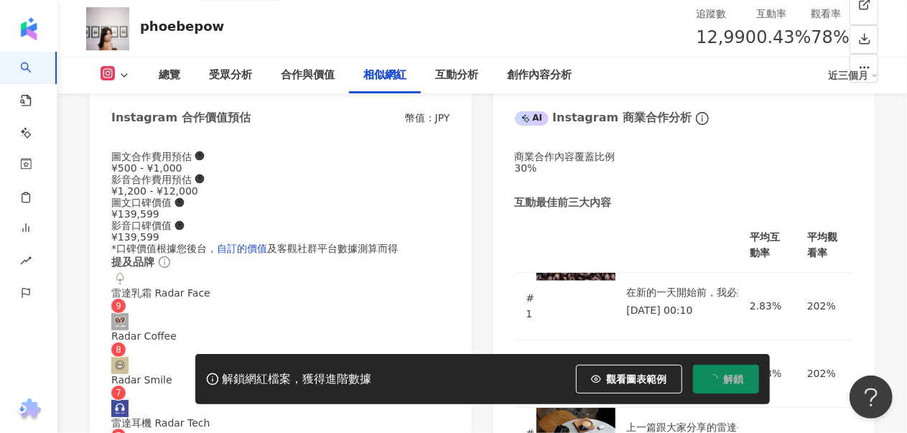
scroll to position [2299, 0]
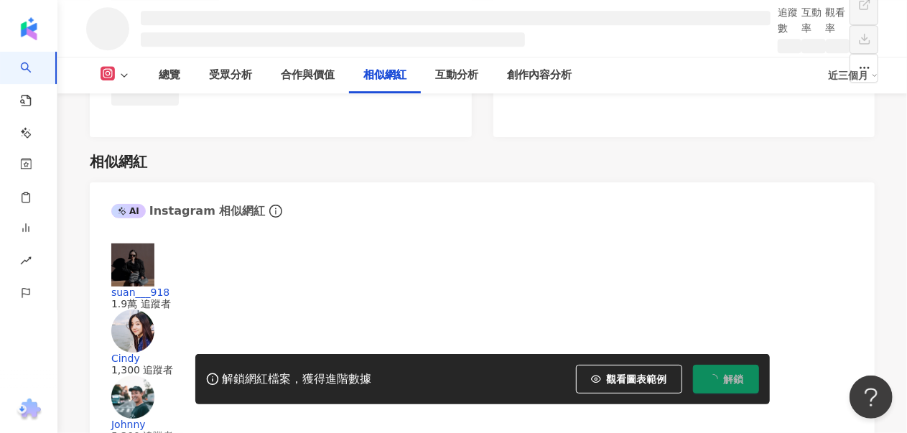
scroll to position [2254, 0]
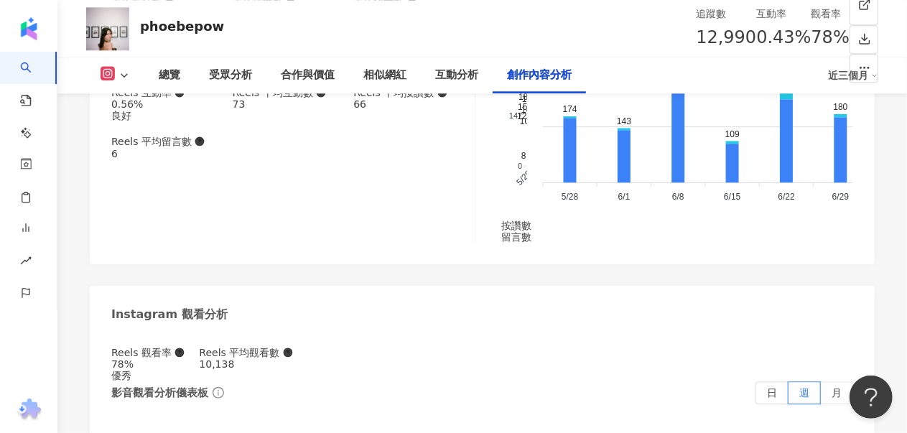
scroll to position [4474, 0]
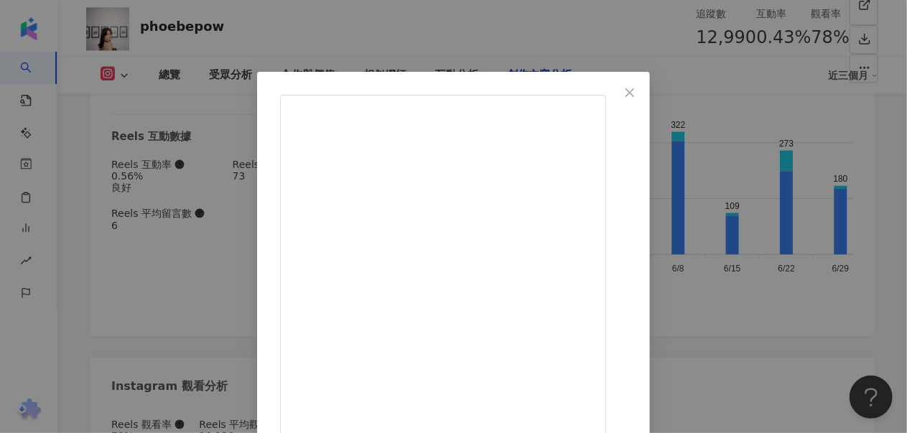
scroll to position [144, 0]
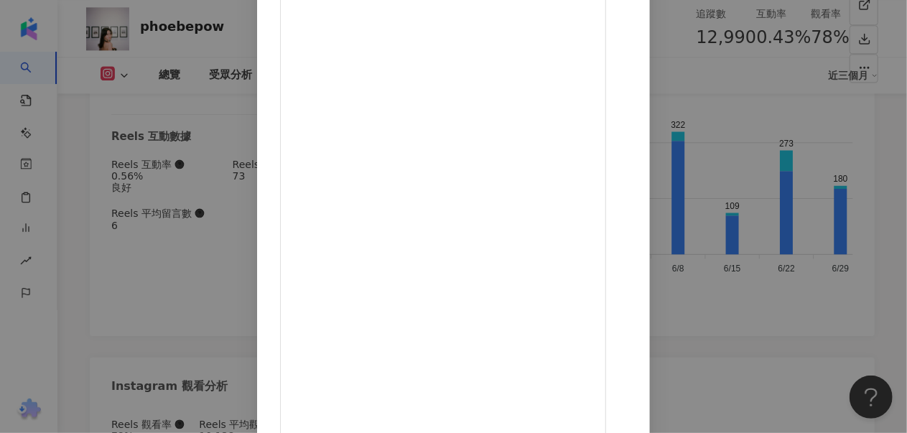
click at [808, 323] on div "P H O E B E 2025/7/22 每8 秒，擄獲一顆芳心 但是我3秒就愛上了😍～@loccitanetw 歐舒丹#杏仁沐浴油 #杏仁緊膚凝霜 非傳統…" at bounding box center [453, 216] width 907 height 433
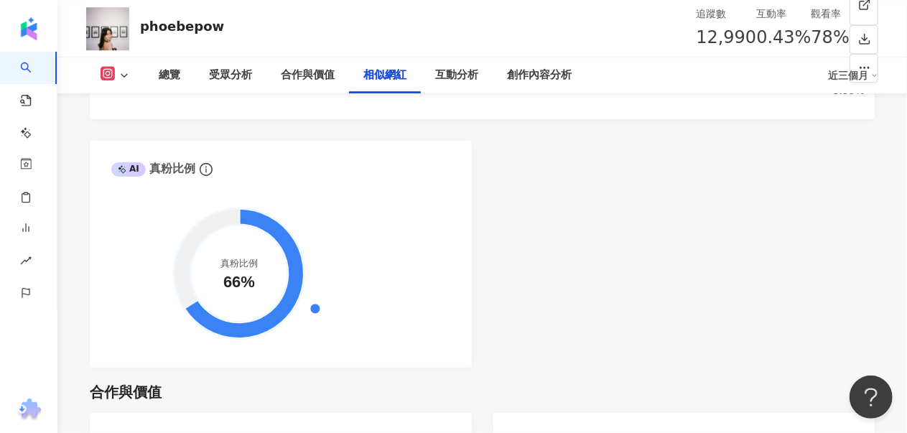
scroll to position [2391, 0]
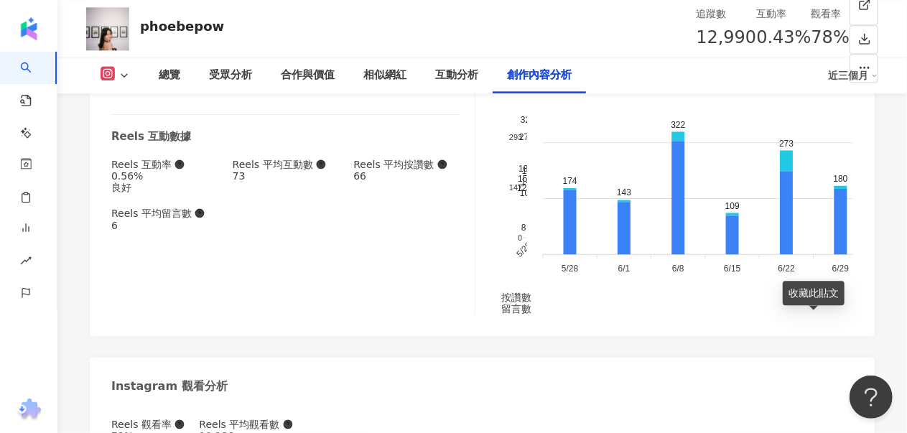
scroll to position [4690, 0]
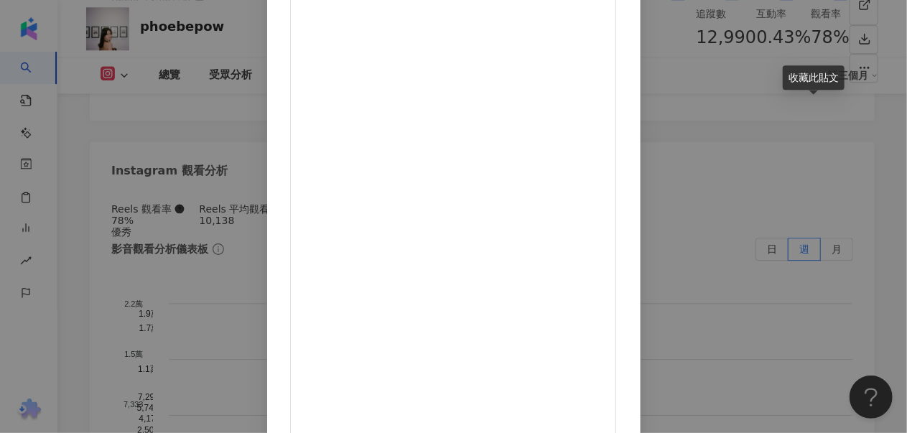
scroll to position [122, 0]
click at [853, 239] on div "P H O E B E 2025/7/11 從早到晚，肌膚都在發光 ✨ ㄧ大早出門，下午去高雄啤酒節曬一整天太陽 到晚上臉～還～在～發～光 妝前用 SK-II…" at bounding box center [453, 216] width 907 height 433
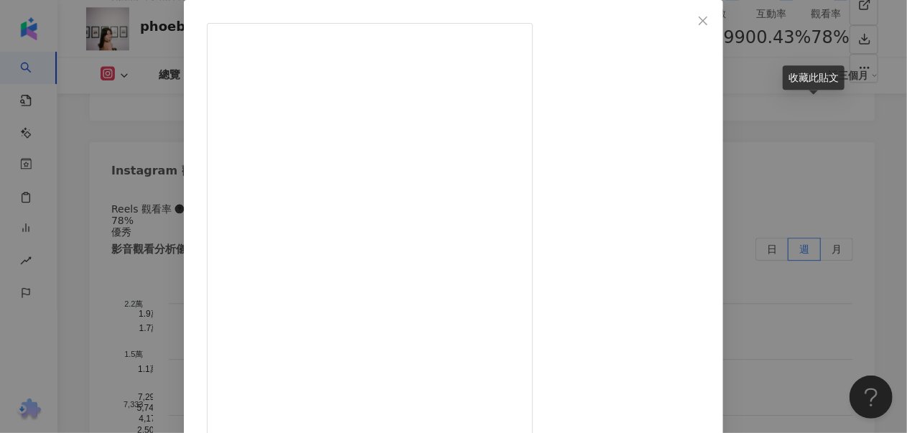
scroll to position [4311, 0]
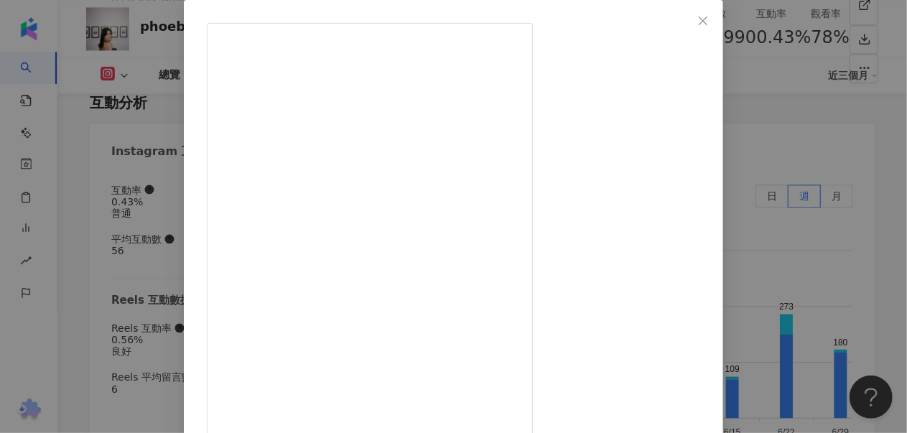
drag, startPoint x: 843, startPoint y: 218, endPoint x: 818, endPoint y: 222, distance: 25.4
click at [845, 218] on div "P H O E B E 2025/7/17 “Congrats @ear__official on 7 amazing years—keep shining!…" at bounding box center [453, 216] width 907 height 433
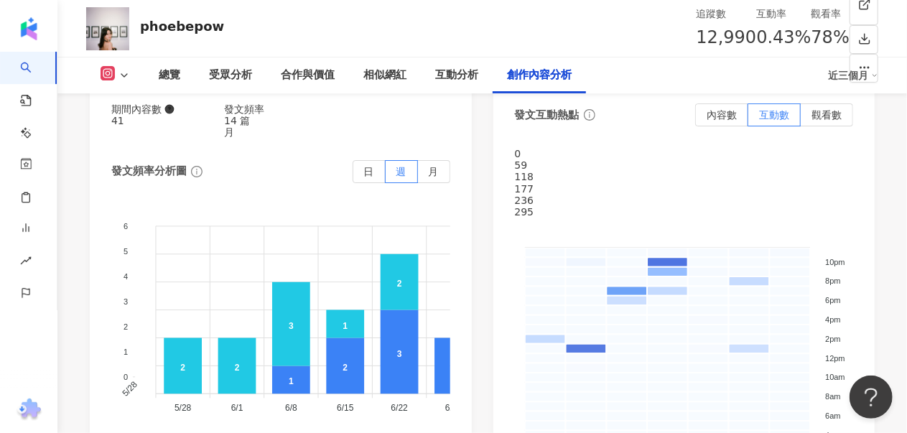
scroll to position [4995, 0]
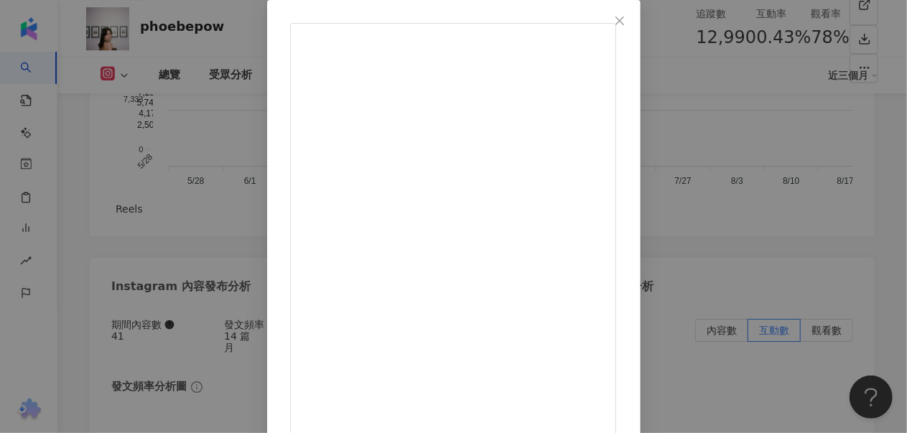
scroll to position [211, 0]
click at [869, 265] on div "P H O E B E 2025/7/2 這個萊卡APP真的太驚喜了！📱 日常拍照都靠手機，試過超多APP 但它拍出來的畫面乾淨又有質感 人像開閃光燈效果也超…" at bounding box center [453, 216] width 907 height 433
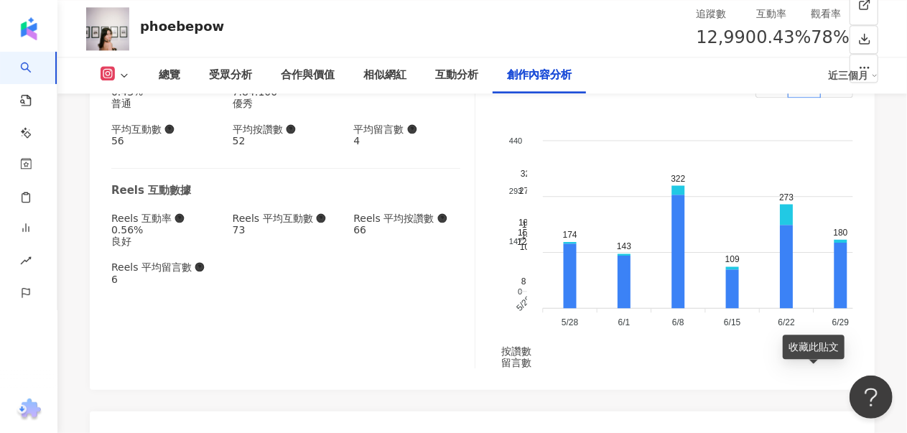
scroll to position [4492, 0]
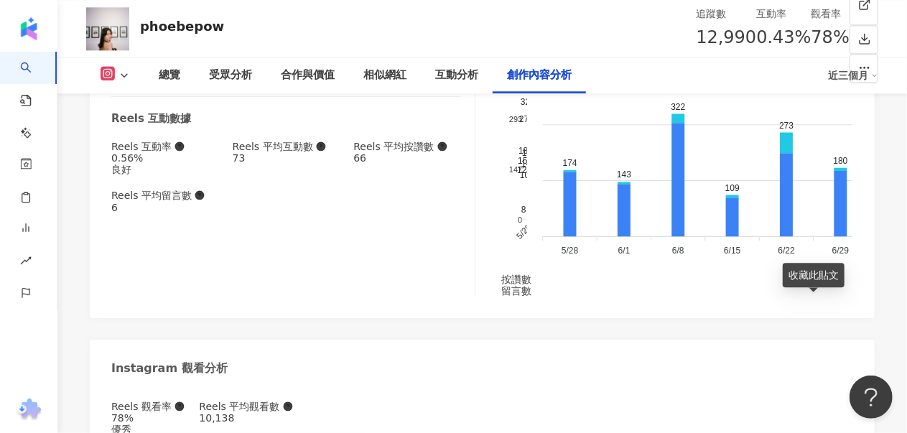
drag, startPoint x: 384, startPoint y: -9, endPoint x: 378, endPoint y: 0, distance: 10.4
drag, startPoint x: 378, startPoint y: 0, endPoint x: 244, endPoint y: 143, distance: 196.2
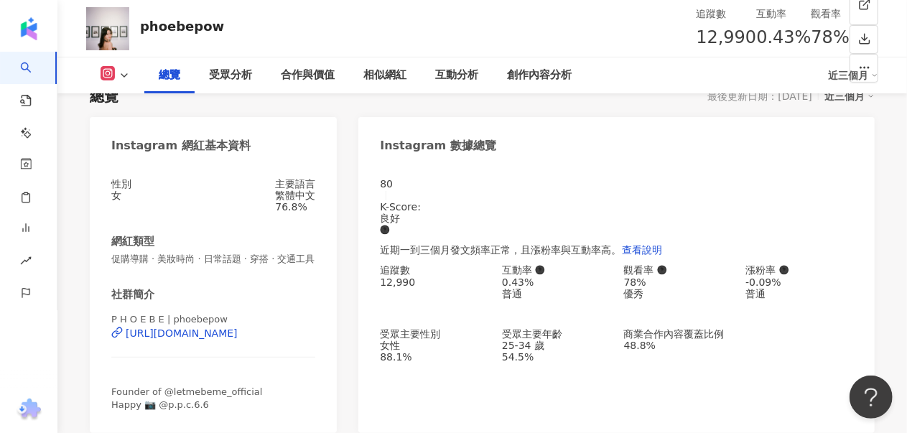
scroll to position [0, 0]
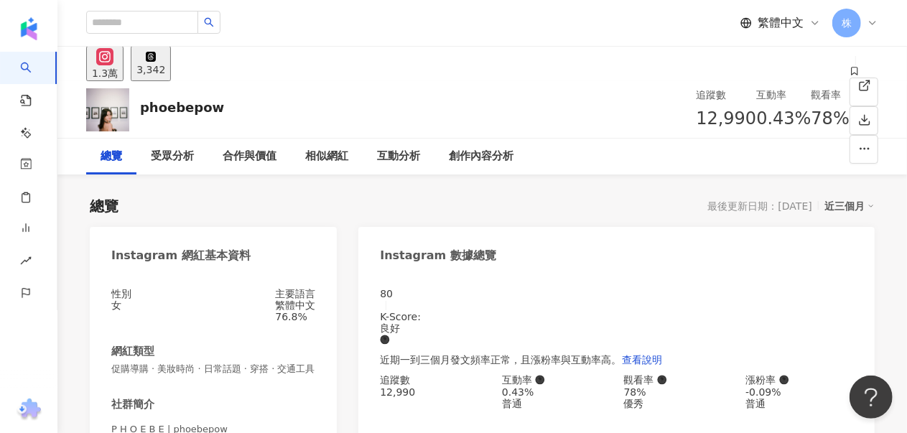
click at [850, 76] on icon at bounding box center [855, 71] width 10 height 10
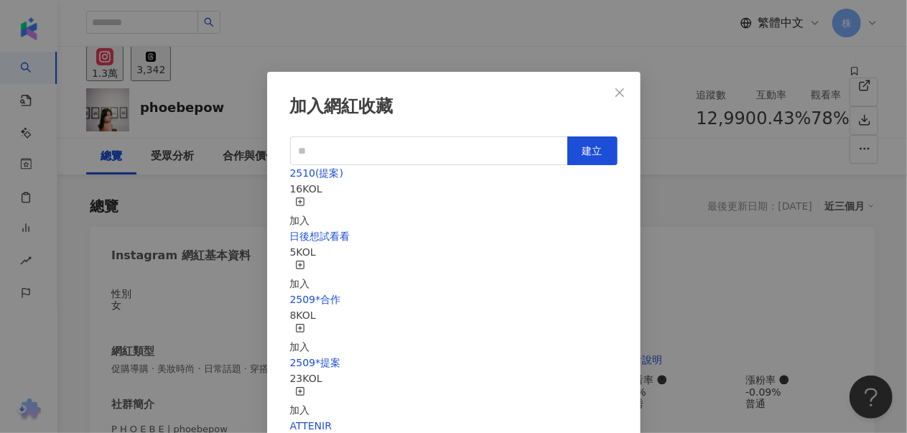
scroll to position [13, 0]
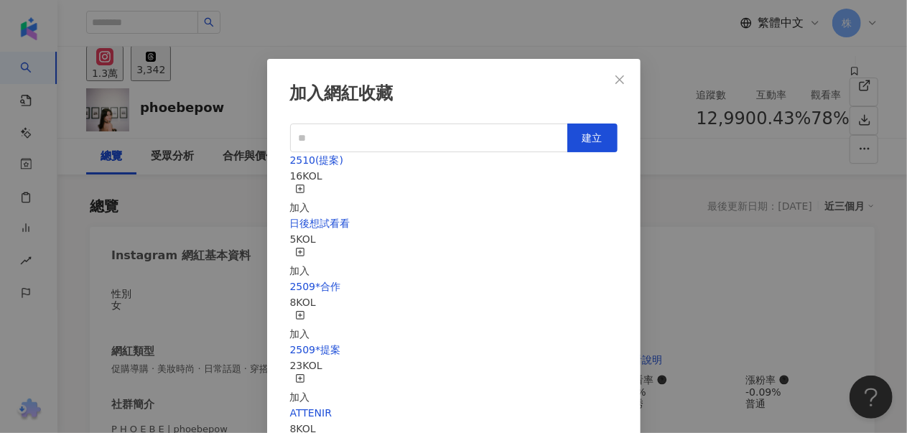
click at [310, 184] on div "加入" at bounding box center [300, 200] width 20 height 32
click at [614, 79] on icon "close" at bounding box center [619, 79] width 11 height 11
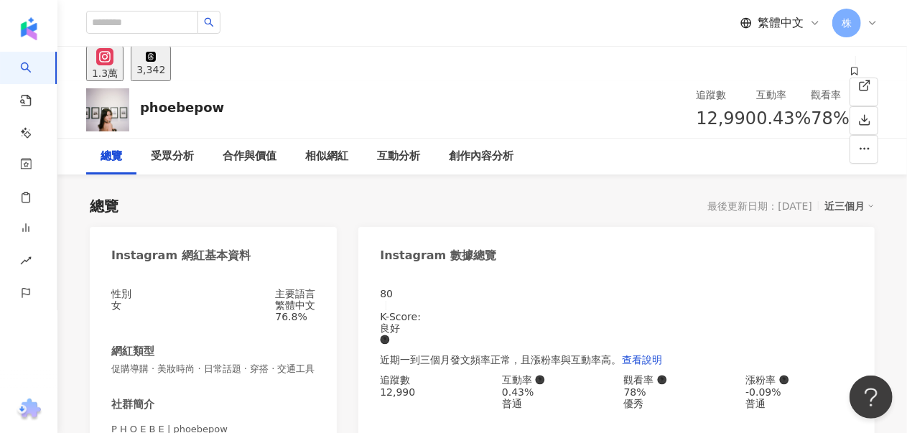
scroll to position [0, 0]
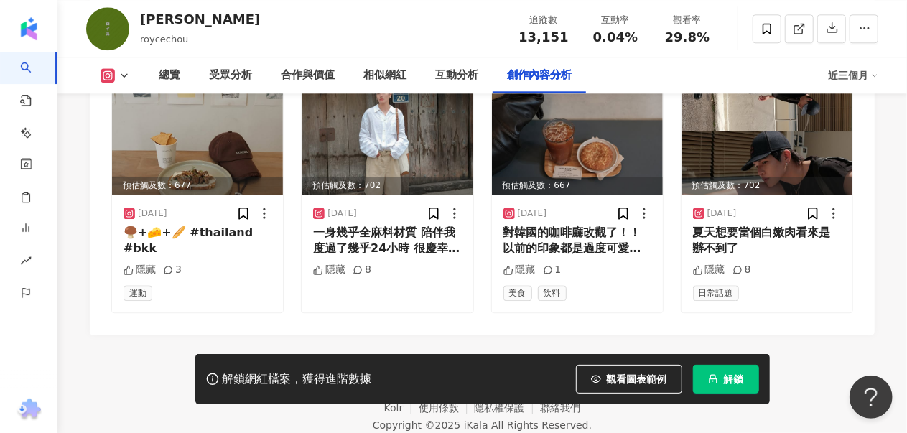
scroll to position [4418, 0]
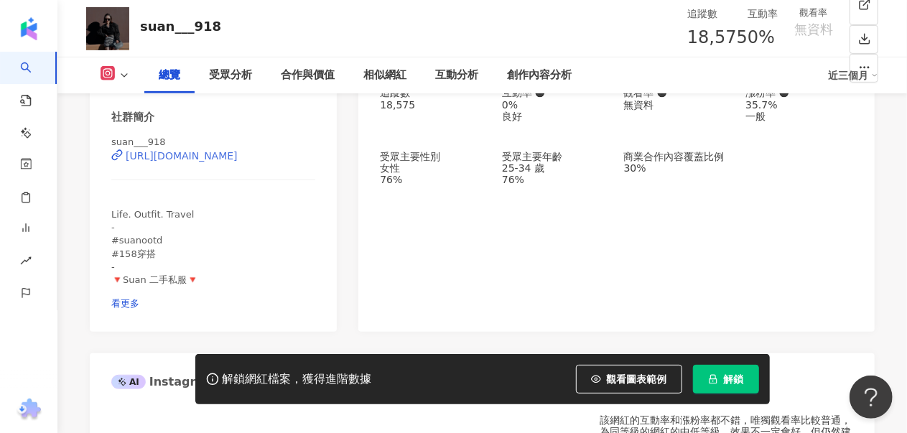
scroll to position [216, 0]
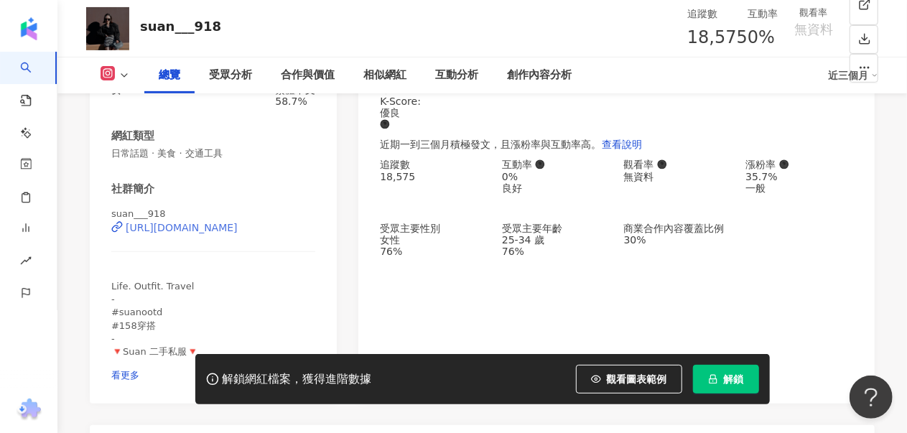
click at [238, 233] on div "https://www.instagram.com/suan___918/" at bounding box center [182, 227] width 112 height 11
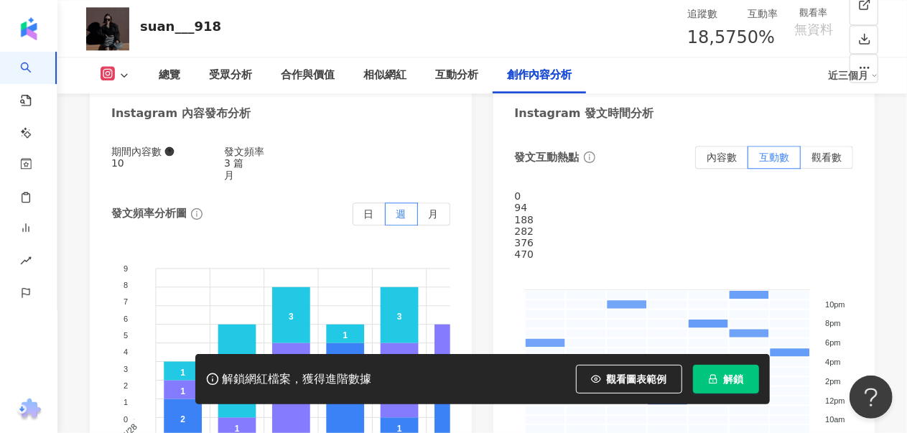
scroll to position [4454, 0]
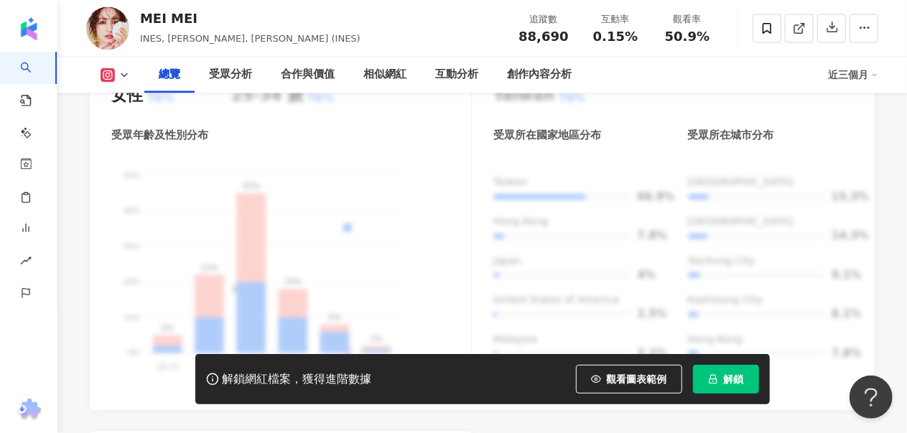
scroll to position [216, 0]
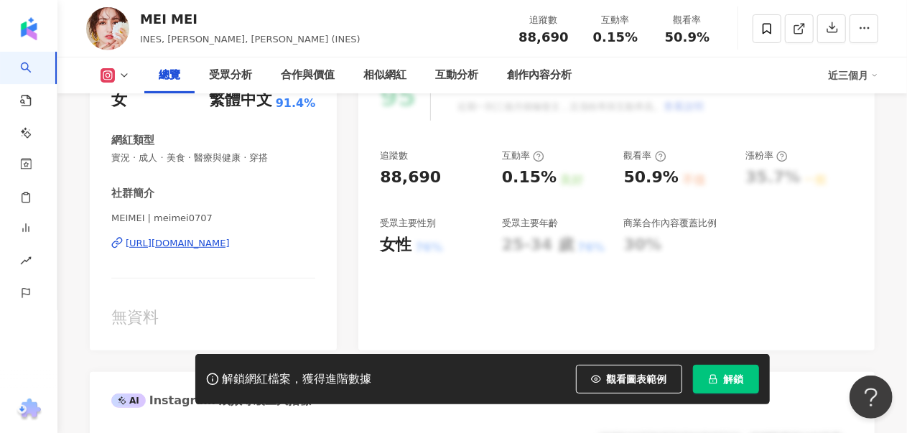
click at [718, 381] on button "解鎖" at bounding box center [726, 379] width 66 height 29
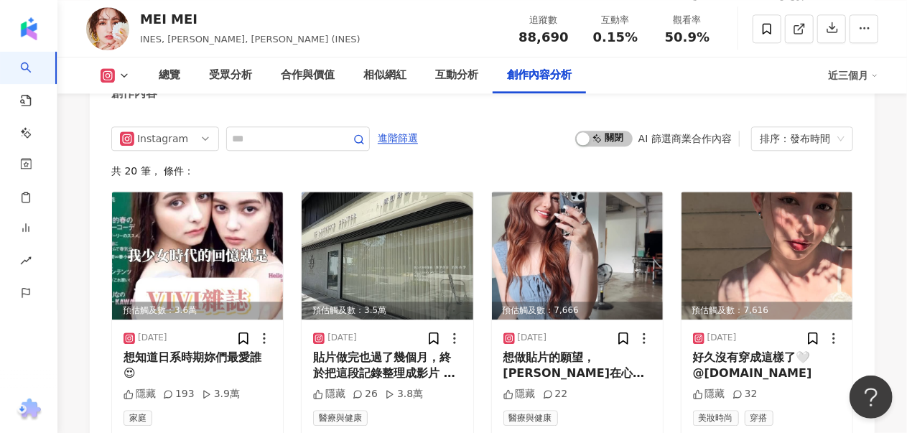
scroll to position [4670, 0]
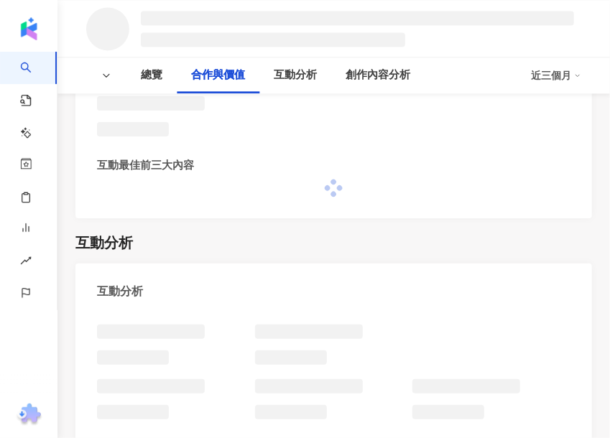
scroll to position [1293, 0]
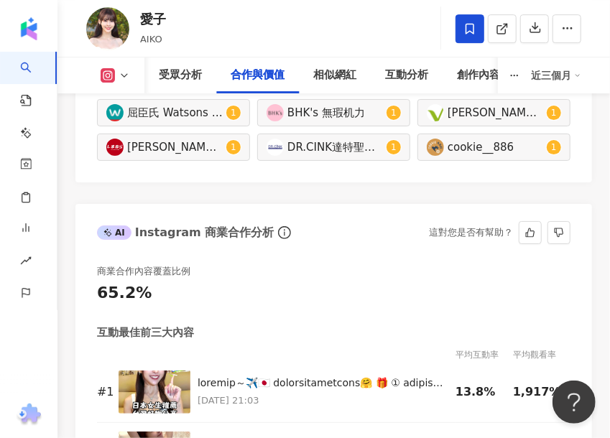
scroll to position [3150, 0]
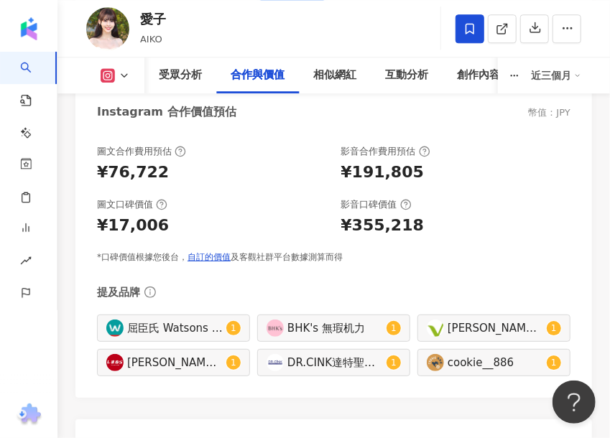
click at [318, 236] on div "圖文合作費用預估 ¥76,722 影音合作費用預估 ¥191,805 圖文口碑價值 ¥17,006 影音口碑價值 ¥355,218 *口碑價值根據您後台， 自…" at bounding box center [333, 261] width 473 height 232
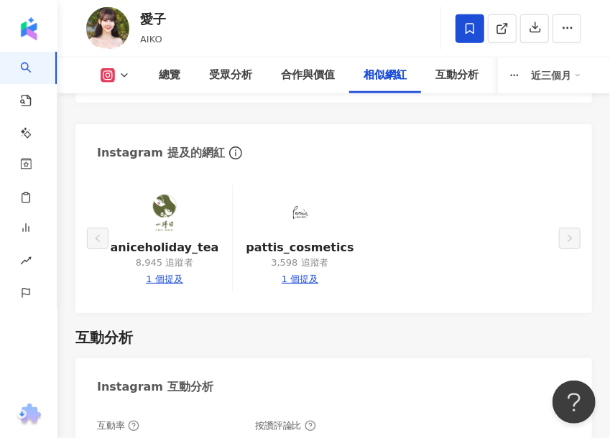
scroll to position [4239, 0]
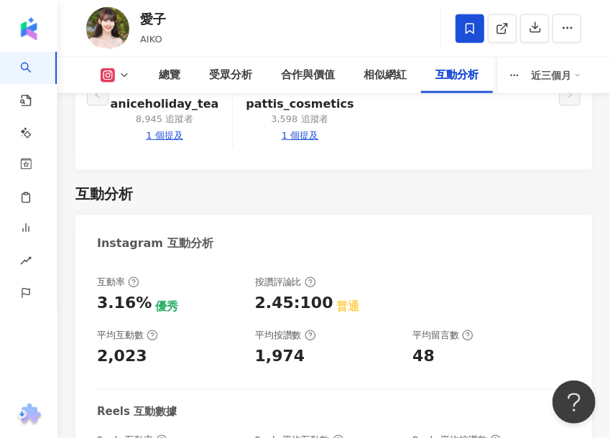
click at [305, 339] on div "互動率 3.16% 優秀 按讚評論比 2.45:100 普通 平均互動數 2,023 平均按讚數 1,974 平均留言數 48 Reels 互動數據 Reel…" at bounding box center [333, 401] width 473 height 250
click at [327, 321] on div "互動率 3.16% 優秀 按讚評論比 2.45:100 普通 平均互動數 2,023 平均按讚數 1,974 平均留言數 48 Reels 互動數據 Reel…" at bounding box center [333, 401] width 473 height 250
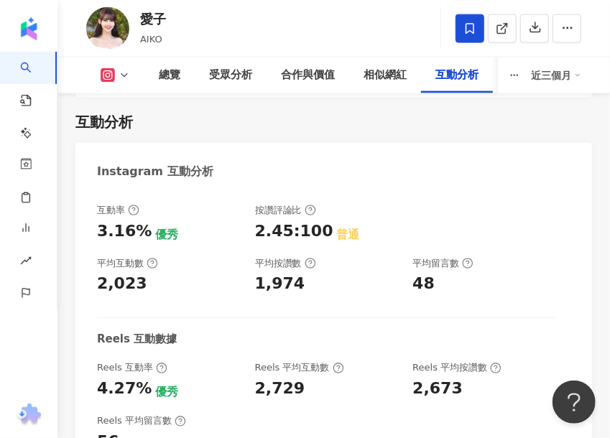
click at [363, 274] on div "1,974" at bounding box center [327, 285] width 144 height 22
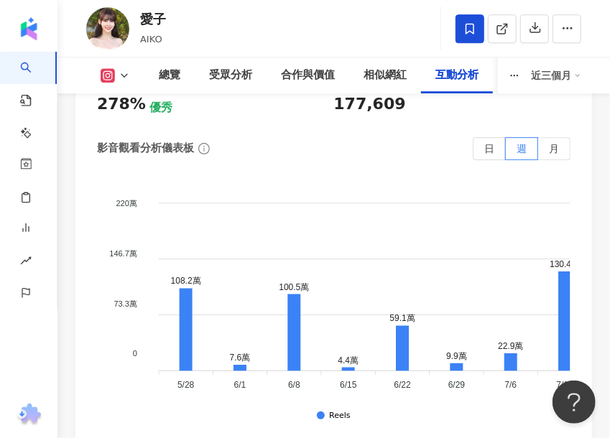
scroll to position [5316, 0]
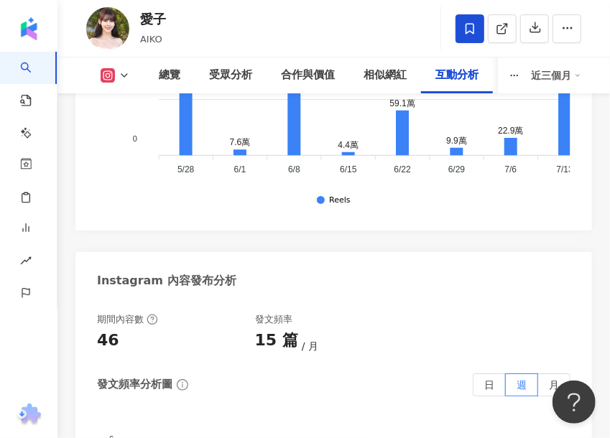
click at [311, 16] on div "愛子 AIKO 追蹤數 63,935 互動率 3.16% 觀看率 278%" at bounding box center [333, 28] width 552 height 57
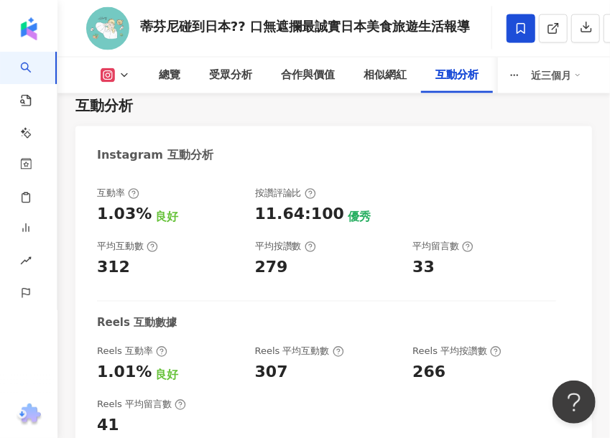
scroll to position [4454, 0]
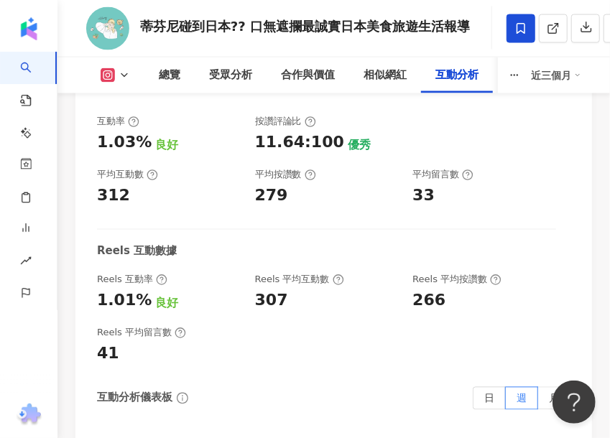
drag, startPoint x: 316, startPoint y: 333, endPoint x: 318, endPoint y: 341, distance: 8.2
click at [316, 333] on div "Reels 平均留言數 41" at bounding box center [326, 346] width 459 height 39
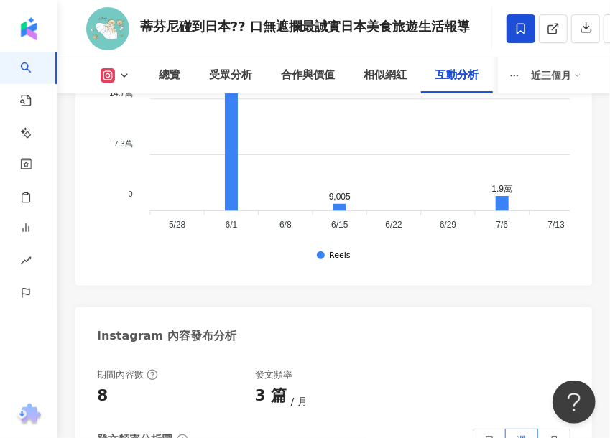
scroll to position [5460, 0]
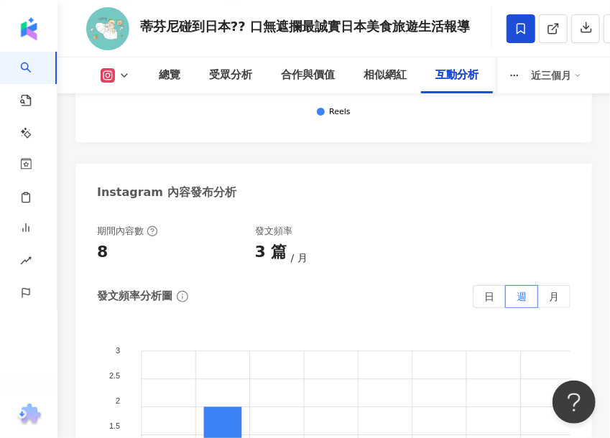
click at [356, 265] on div "期間內容數 8 發文頻率 3 篇 月 發文頻率分析圖 日 週 月 3 3 2.5 2.5 2 2 1.5 1.5 1 1 0.5 0.5 0 0 2 1 1 …" at bounding box center [333, 399] width 473 height 348
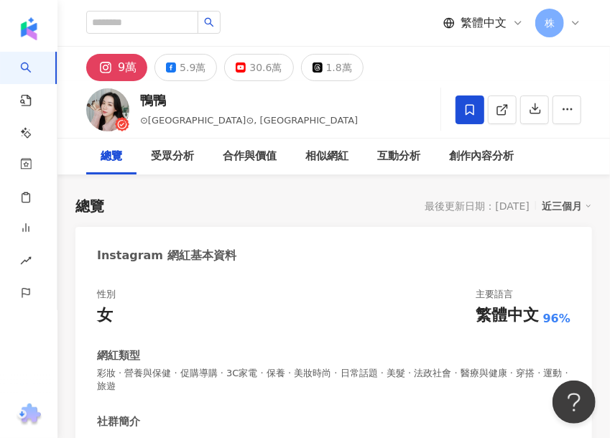
drag, startPoint x: 204, startPoint y: 303, endPoint x: 231, endPoint y: 216, distance: 90.9
click at [205, 302] on div "性別 女 主要語言 繁體中文 96%" at bounding box center [333, 307] width 473 height 39
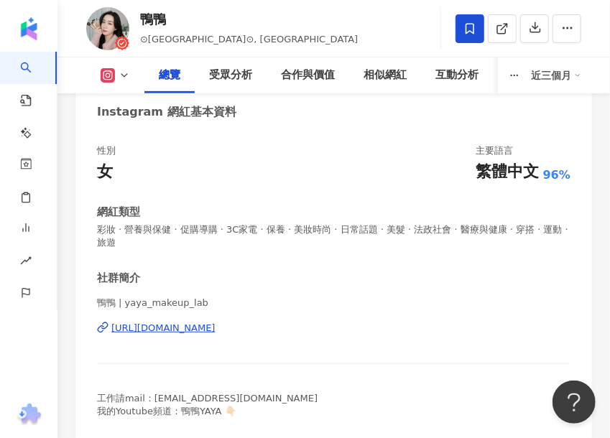
scroll to position [287, 0]
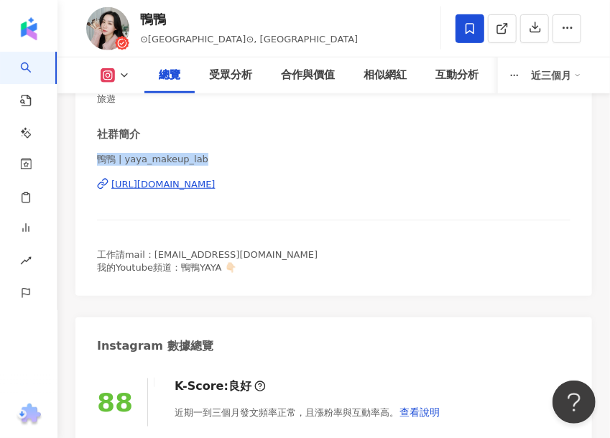
drag, startPoint x: 170, startPoint y: 142, endPoint x: 101, endPoint y: 147, distance: 69.2
click at [101, 153] on span "鴨鴨 | yaya_makeup_lab" at bounding box center [333, 159] width 473 height 13
copy span "鴨鴨 | yaya_makeup_lab"
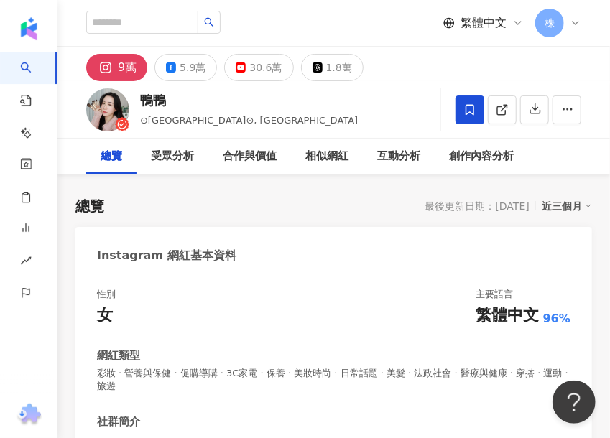
click at [381, 316] on div "性別 女 主要語言 繁體中文 96%" at bounding box center [333, 307] width 473 height 39
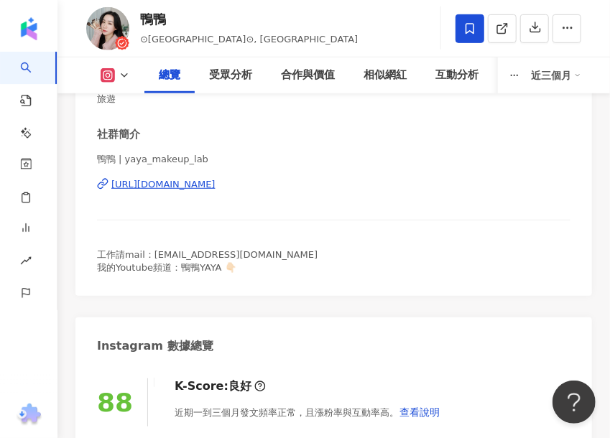
scroll to position [72, 0]
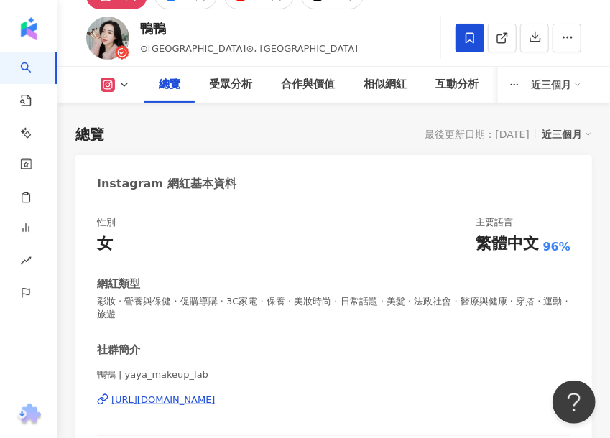
drag, startPoint x: 253, startPoint y: 387, endPoint x: 270, endPoint y: 376, distance: 20.3
click at [216, 394] on div "https://www.instagram.com/yaya_makeup_lab/" at bounding box center [163, 400] width 104 height 13
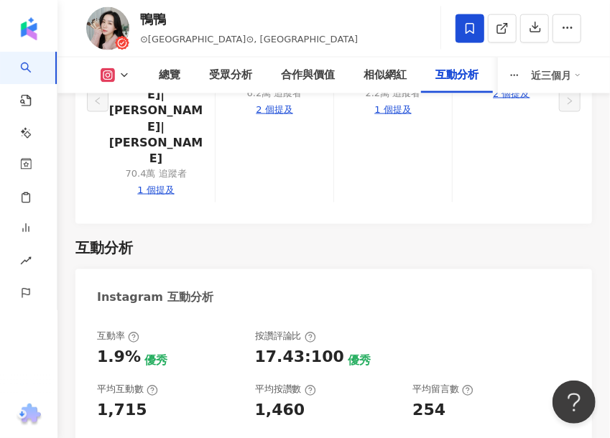
scroll to position [4454, 0]
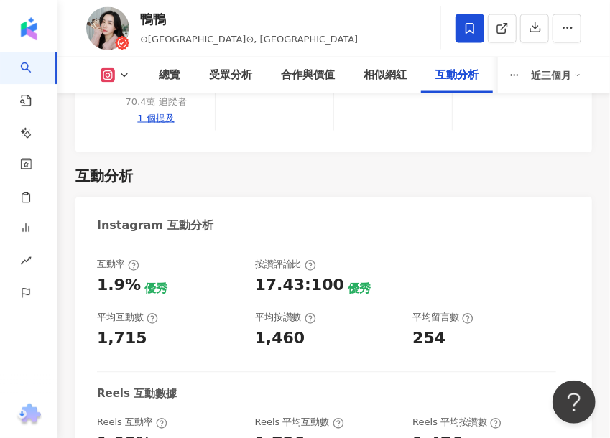
click at [348, 387] on div "Reels 互動數據" at bounding box center [326, 394] width 459 height 15
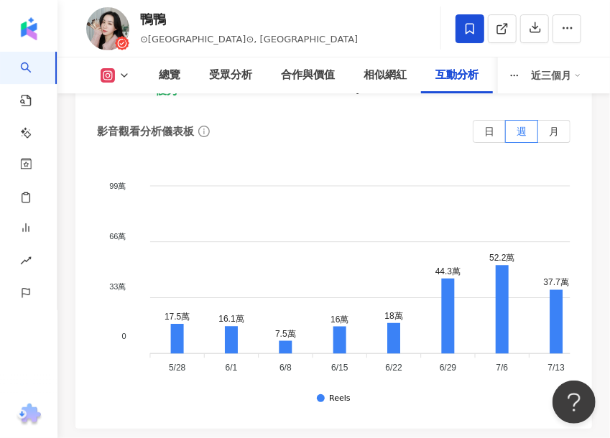
scroll to position [5604, 0]
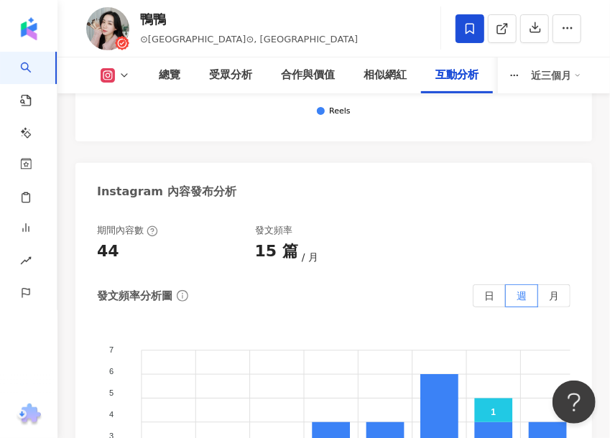
drag, startPoint x: 362, startPoint y: 125, endPoint x: 412, endPoint y: 96, distance: 57.7
click at [362, 284] on div "發文頻率分析圖 日 週 月" at bounding box center [333, 295] width 473 height 23
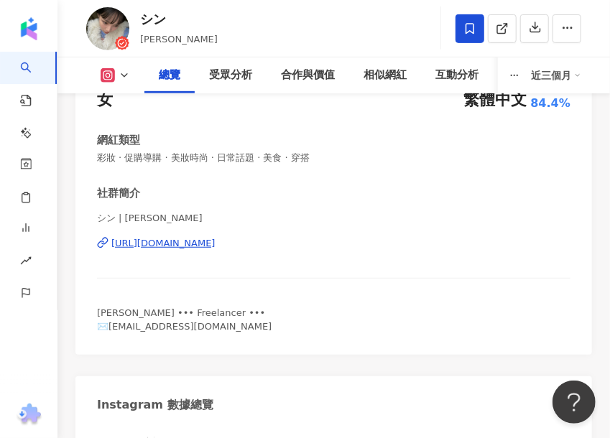
drag, startPoint x: 188, startPoint y: 218, endPoint x: 205, endPoint y: 213, distance: 18.0
click at [205, 213] on div "性別 女 主要語言 繁體中文 84.4% 網紅類型 彩妝 · 促購導購 · 美妝時尚 · 日常話題 · 美食 · 穿搭 社群簡介 シン | [PERSON_N…" at bounding box center [333, 206] width 517 height 297
click at [216, 242] on div "https://www.instagram.com/cindy______________/" at bounding box center [163, 243] width 104 height 13
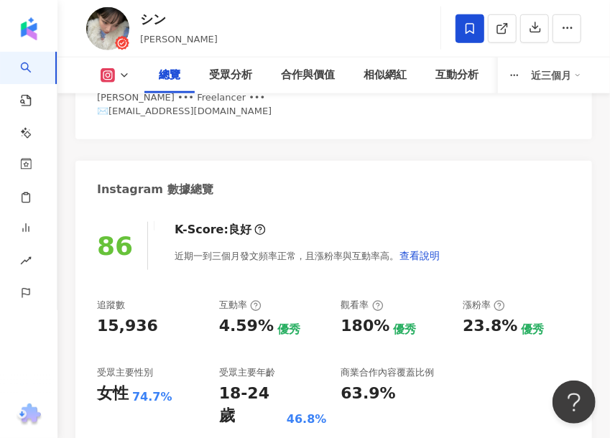
scroll to position [287, 0]
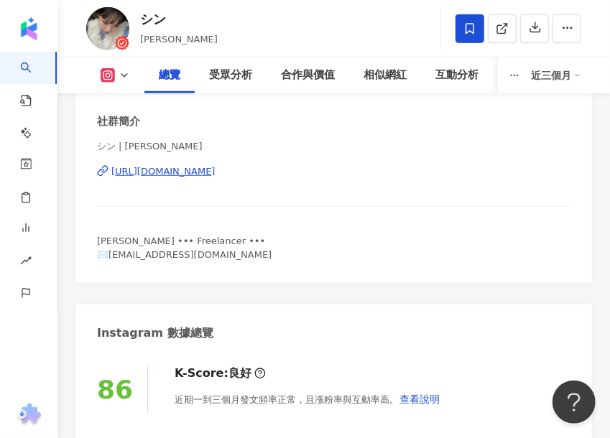
click at [383, 231] on div "社群簡介 シン | cindy______________ https://www.instagram.com/cindy______________/ Ci…" at bounding box center [333, 187] width 473 height 147
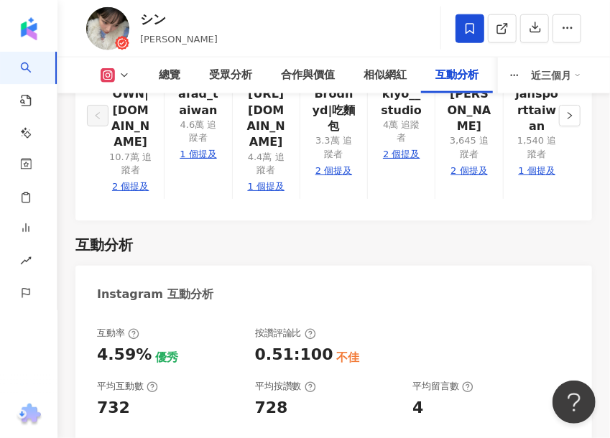
scroll to position [4311, 0]
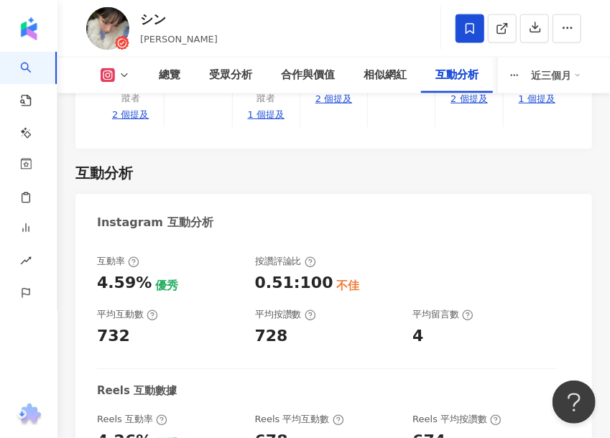
click at [387, 430] on div "678" at bounding box center [327, 441] width 144 height 22
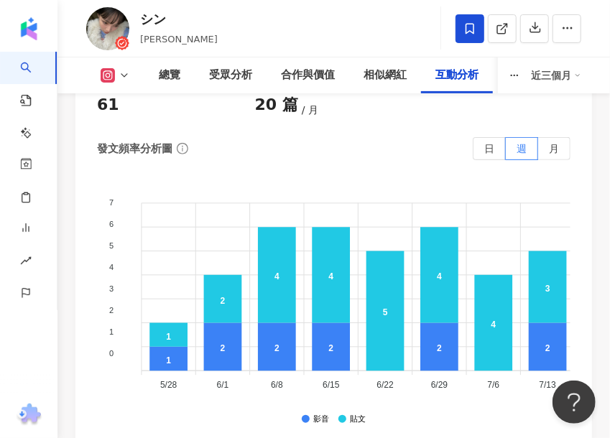
scroll to position [5388, 0]
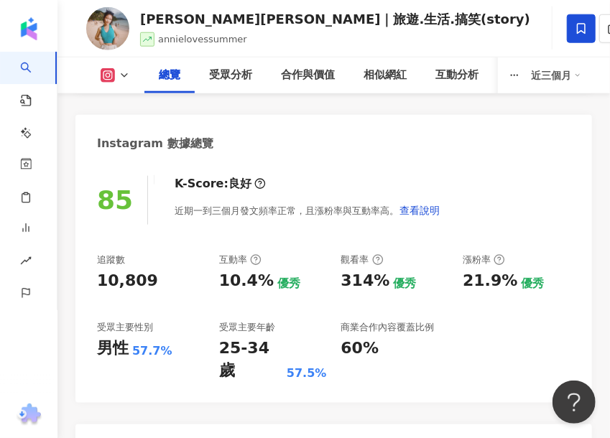
scroll to position [575, 0]
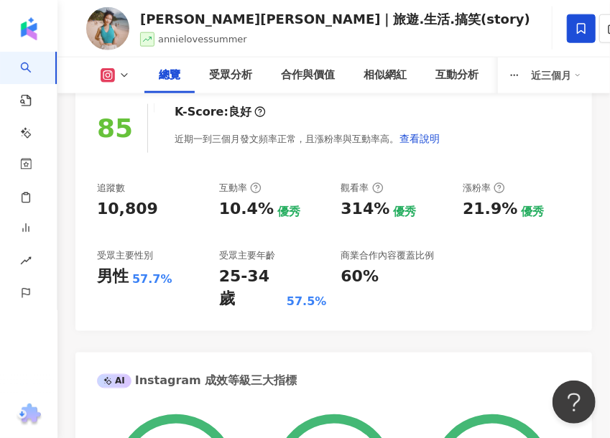
click at [440, 105] on div "85 K-Score : 良好 近期一到三個月發文頻率正常，且漲粉率與互動率高。 查看說明" at bounding box center [333, 128] width 473 height 48
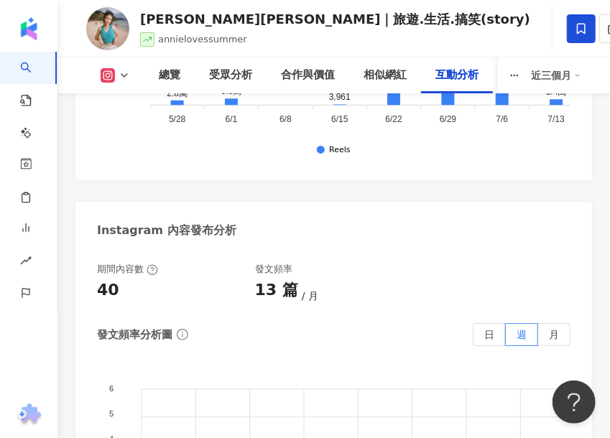
scroll to position [5388, 0]
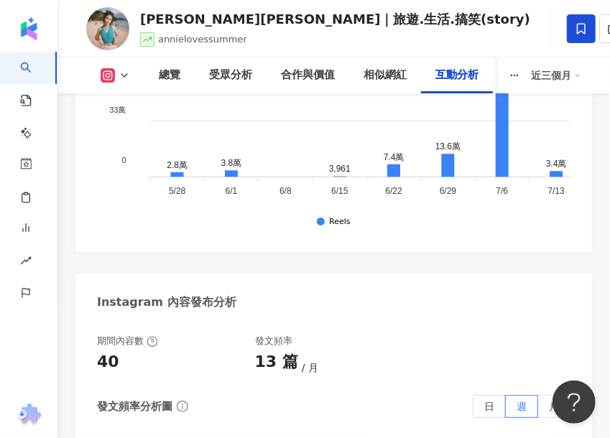
drag, startPoint x: 387, startPoint y: 196, endPoint x: 422, endPoint y: 21, distance: 178.7
click at [387, 274] on div "Instagram 內容發布分析" at bounding box center [333, 297] width 517 height 47
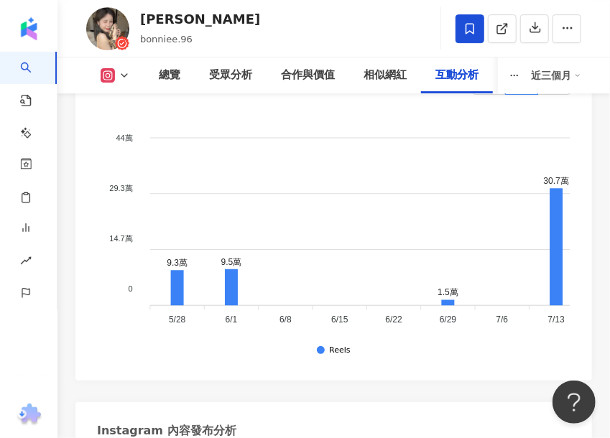
scroll to position [5388, 0]
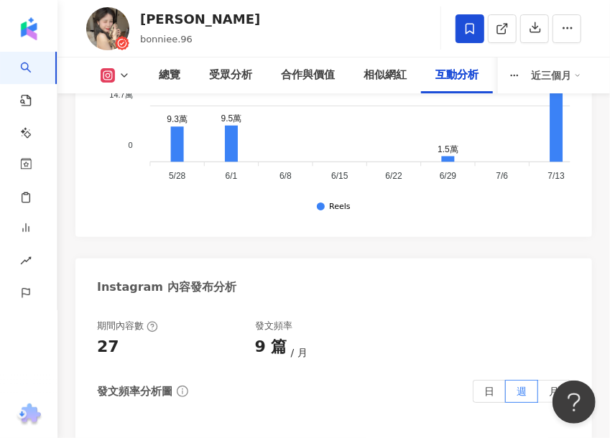
drag, startPoint x: 443, startPoint y: 212, endPoint x: 431, endPoint y: 2, distance: 210.1
click at [443, 259] on div "Instagram 內容發布分析" at bounding box center [333, 282] width 517 height 47
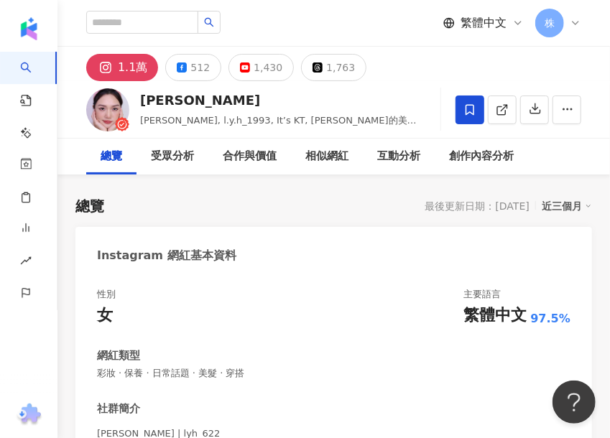
click at [302, 264] on div "Instagram 網紅基本資料" at bounding box center [333, 250] width 517 height 47
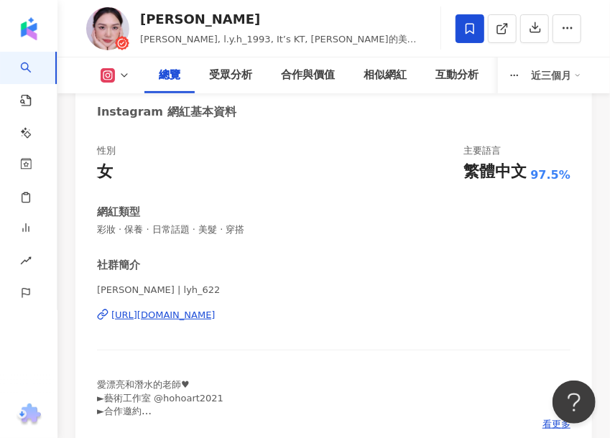
scroll to position [216, 0]
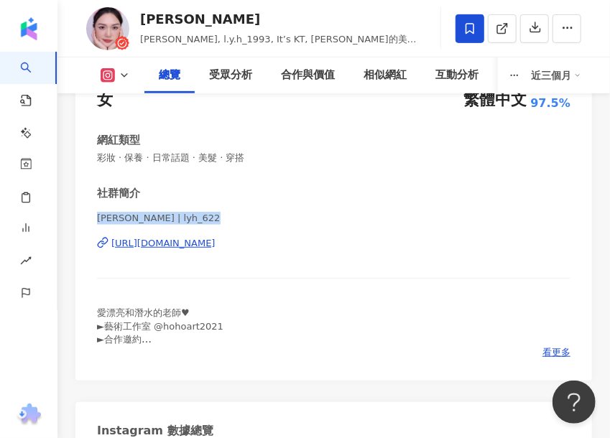
drag, startPoint x: 95, startPoint y: 216, endPoint x: 206, endPoint y: 216, distance: 111.4
click at [206, 216] on div "性別 女 主要語言 繁體中文 97.5% 網紅類型 彩妝 · 保養 · 日常話題 · 美髮 · 穿搭 社群簡介 ️️[PERSON_NAME] | lyh_6…" at bounding box center [333, 219] width 517 height 323
copy span "️️[PERSON_NAME] | lyh_622"
click at [356, 210] on div "社群簡介 ️️[PERSON_NAME] | lyh_622 [URL][DOMAIN_NAME] 愛漂亮和潛水的老師♥ ►藝術工作室 @hohoart202…" at bounding box center [333, 272] width 473 height 173
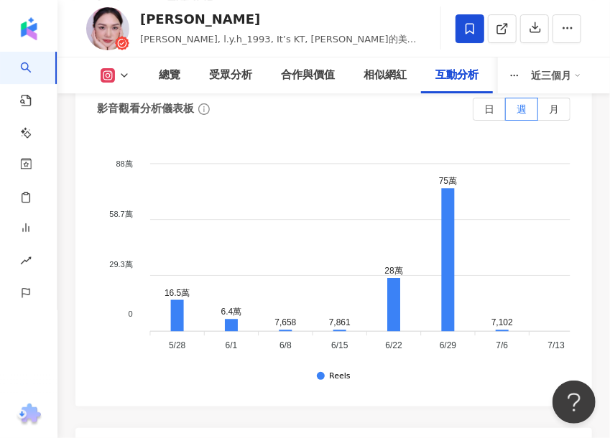
scroll to position [5460, 0]
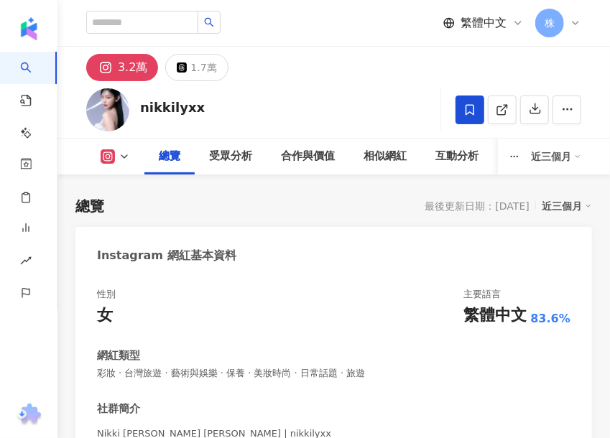
scroll to position [144, 0]
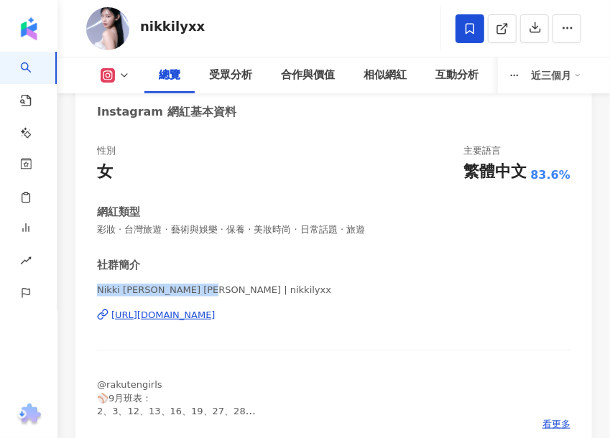
drag, startPoint x: 134, startPoint y: 291, endPoint x: 191, endPoint y: 291, distance: 57.5
click at [191, 291] on div "性別 女 主要語言 繁體中文 83.6% 網紅類型 彩妝 · 台灣旅遊 · 藝術與娛樂 · 保養 · 美妝時尚 · 日常話題 · 旅遊 社群簡介 Nikki …" at bounding box center [333, 291] width 517 height 323
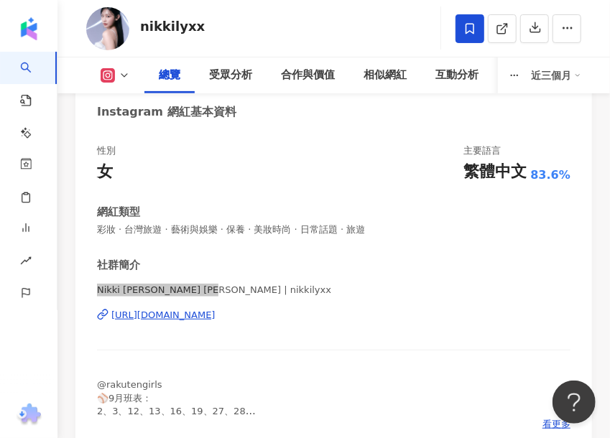
scroll to position [0, 0]
click at [216, 316] on div "[URL][DOMAIN_NAME]" at bounding box center [163, 315] width 104 height 13
click at [350, 212] on div "網紅類型" at bounding box center [333, 212] width 473 height 15
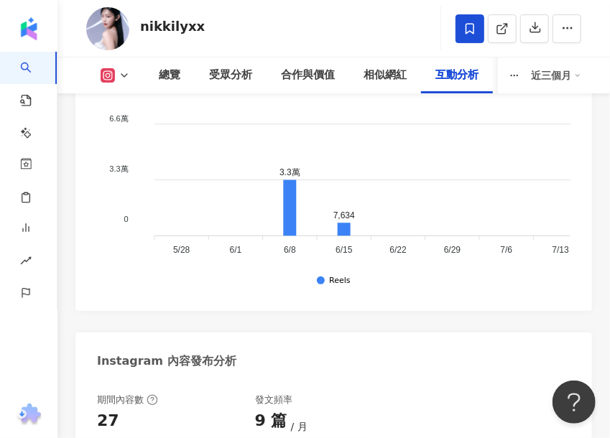
scroll to position [5532, 0]
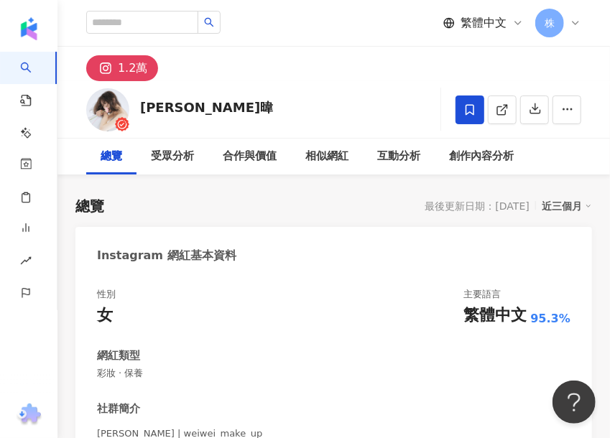
click at [229, 307] on div "性別 女 主要語言 繁體中文 95.3%" at bounding box center [333, 307] width 473 height 39
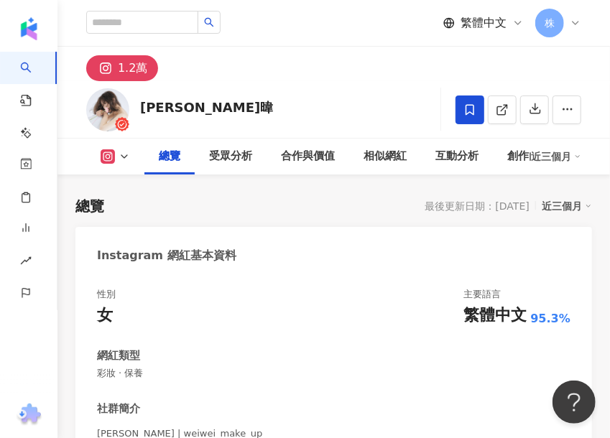
scroll to position [144, 0]
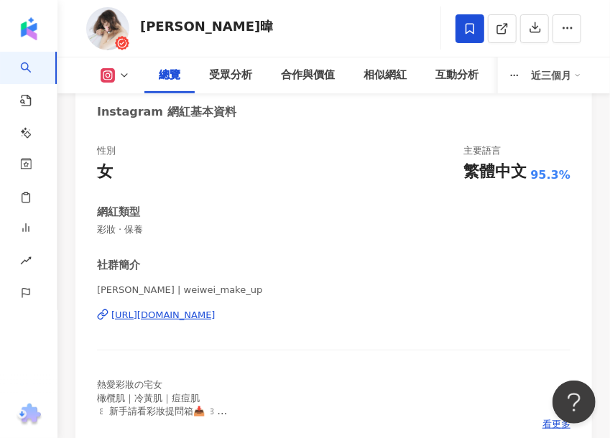
drag, startPoint x: 96, startPoint y: 288, endPoint x: 224, endPoint y: 296, distance: 128.1
click at [224, 296] on span "𝚆𝚎𝚒𝚠𝚎𝚒暐暐 | weiwei_make_up" at bounding box center [333, 290] width 473 height 13
copy span "𝚆𝚎𝚒𝚠𝚎𝚒暐暐 | weiwei_make_up"
click at [499, 211] on div "網紅類型" at bounding box center [333, 212] width 473 height 15
drag, startPoint x: 96, startPoint y: 290, endPoint x: 230, endPoint y: 287, distance: 134.4
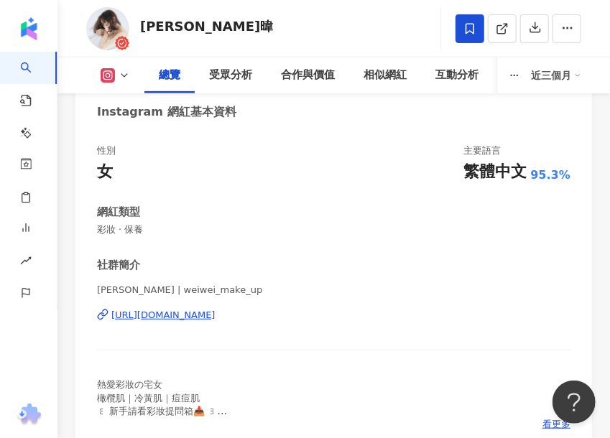
click at [230, 287] on div "性別 女 主要語言 繁體中文 95.3% 網紅類型 彩妝 · 保養 社群簡介 𝚆𝚎𝚒𝚠𝚎𝚒暐暐 | weiwei_make_up https://www.in…" at bounding box center [333, 291] width 517 height 323
copy span "𝚆𝚎𝚒𝚠𝚎𝚒暐暐 | weiwei_make_up"
click at [328, 235] on span "彩妝 · 保養" at bounding box center [333, 229] width 473 height 13
click at [216, 318] on div "https://www.instagram.com/weiwei_make_up/" at bounding box center [163, 315] width 104 height 13
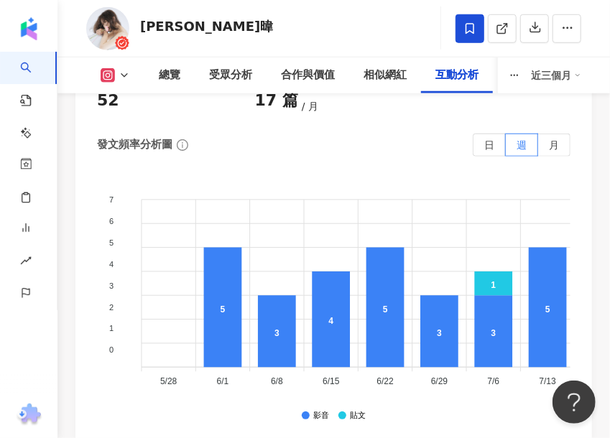
scroll to position [5604, 0]
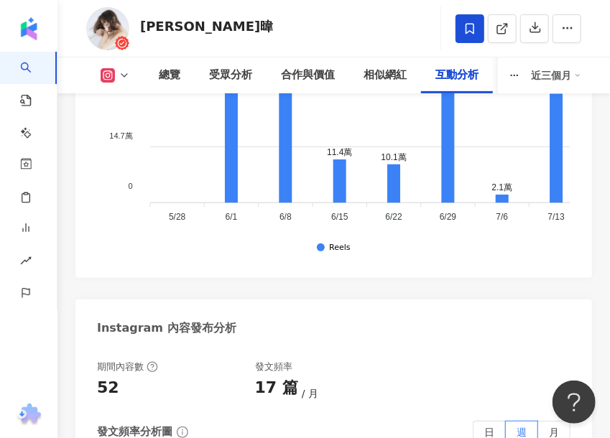
click at [347, 300] on div "Instagram 內容發布分析" at bounding box center [333, 323] width 517 height 47
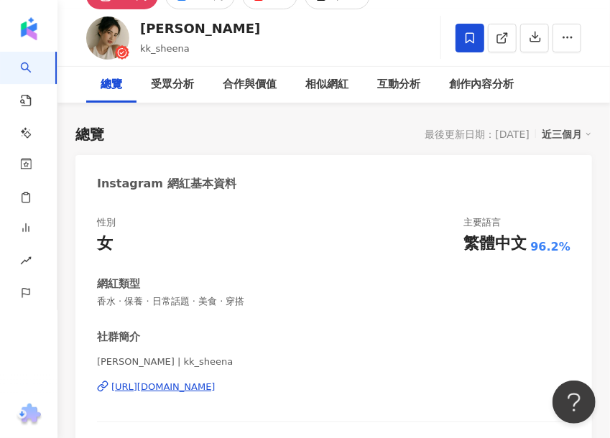
scroll to position [144, 0]
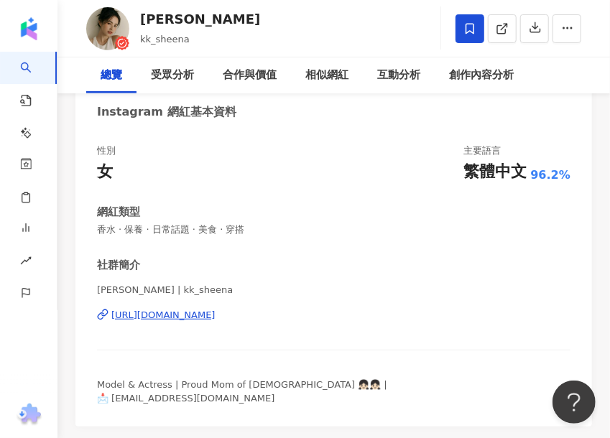
drag, startPoint x: 185, startPoint y: 224, endPoint x: 196, endPoint y: 213, distance: 15.2
click at [198, 222] on div "性別 女 主要語言 繁體中文 96.2% 網紅類型 香水 · 保養 · 日常話題 · 美食 · 穿搭 社群簡介 [PERSON_NAME] | kk_shee…" at bounding box center [333, 278] width 517 height 297
click at [209, 284] on span "[PERSON_NAME] | kk_sheena" at bounding box center [333, 290] width 473 height 13
click at [131, 284] on span "[PERSON_NAME] | kk_sheena" at bounding box center [333, 290] width 473 height 13
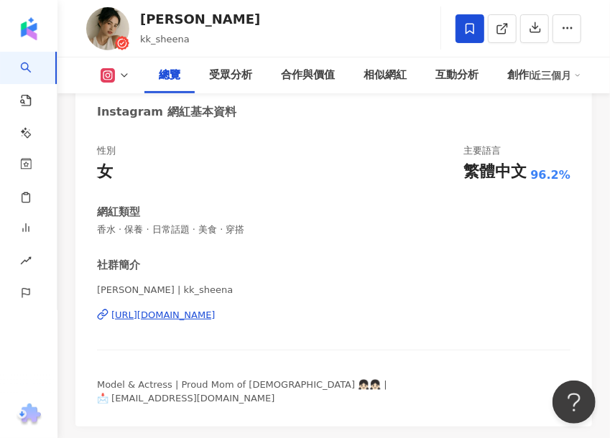
click at [196, 284] on span "[PERSON_NAME] | kk_sheena" at bounding box center [333, 290] width 473 height 13
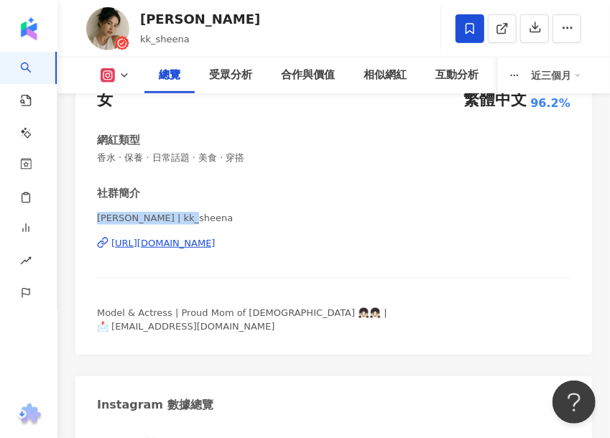
drag, startPoint x: 211, startPoint y: 213, endPoint x: 99, endPoint y: 219, distance: 112.2
click at [99, 219] on span "[PERSON_NAME] | kk_sheena" at bounding box center [333, 218] width 473 height 13
drag, startPoint x: 237, startPoint y: 245, endPoint x: 251, endPoint y: 196, distance: 50.9
click at [216, 245] on div "https://www.instagram.com/kk_sheena/" at bounding box center [163, 243] width 104 height 13
click at [378, 220] on span "柯柯柯佳辰🎈 | kk_sheena" at bounding box center [333, 218] width 473 height 13
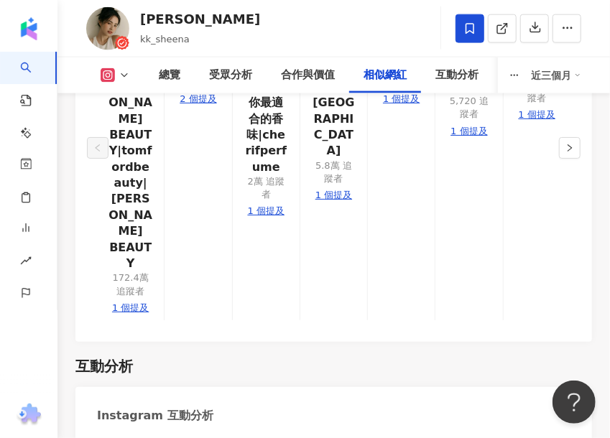
scroll to position [4454, 0]
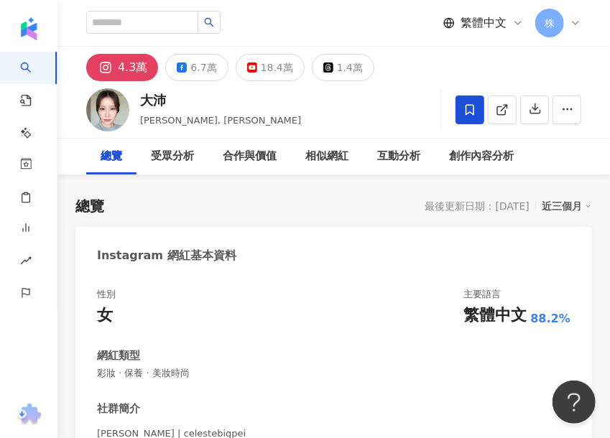
scroll to position [144, 0]
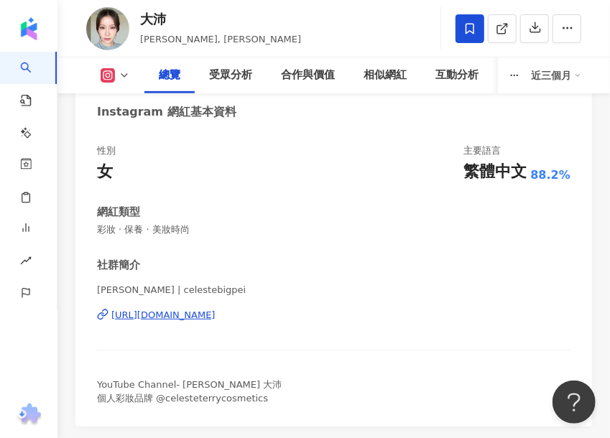
click at [216, 313] on div "[URL][DOMAIN_NAME]" at bounding box center [163, 315] width 104 height 13
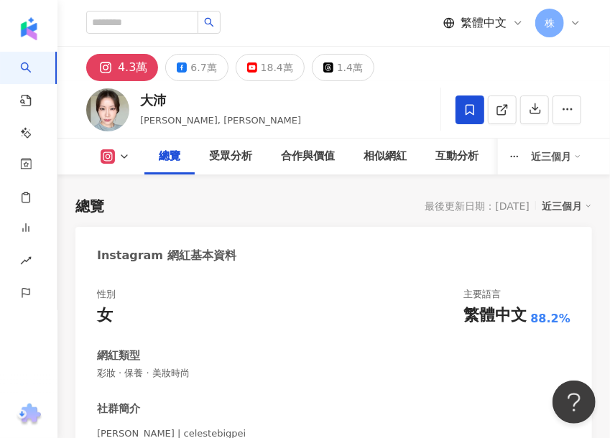
scroll to position [72, 0]
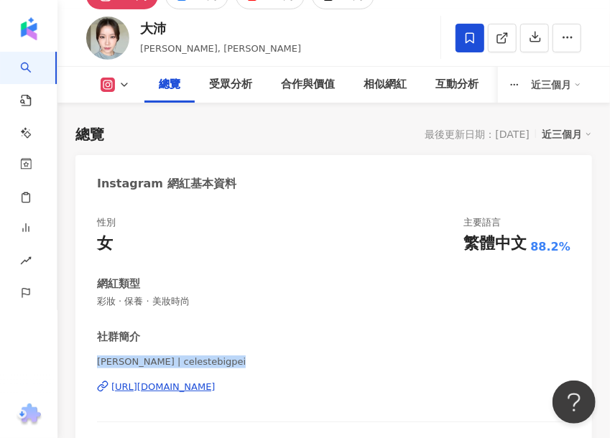
drag, startPoint x: 98, startPoint y: 362, endPoint x: 236, endPoint y: 357, distance: 138.7
click at [236, 357] on span "[PERSON_NAME] | celestebigpei" at bounding box center [333, 362] width 473 height 13
copy span "[PERSON_NAME] | celestebigpei"
drag, startPoint x: 325, startPoint y: 202, endPoint x: 388, endPoint y: 1, distance: 210.2
click at [325, 202] on div "性別 女 主要語言 繁體中文 88.2% 網紅類型 彩妝 · 保養 · 美妝時尚 社群簡介 [PERSON_NAME] 大沛 | celestebigpei …" at bounding box center [333, 350] width 517 height 297
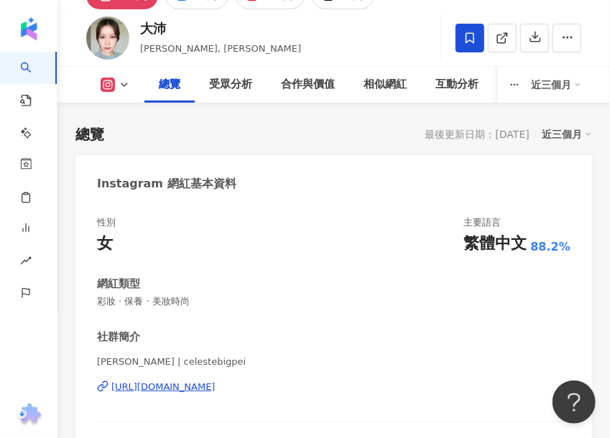
click at [347, 245] on div "性別 女 主要語言 繁體中文 88.2%" at bounding box center [333, 235] width 473 height 39
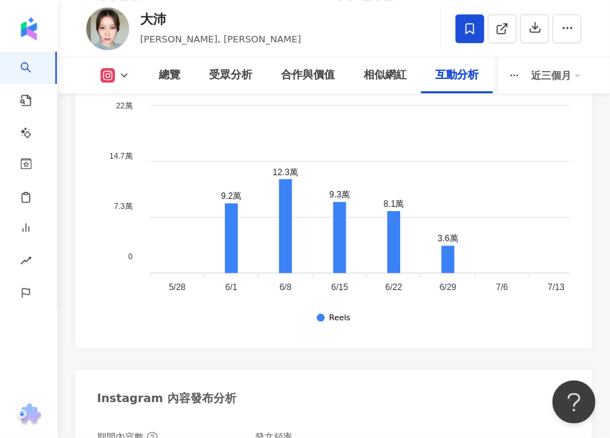
scroll to position [5460, 0]
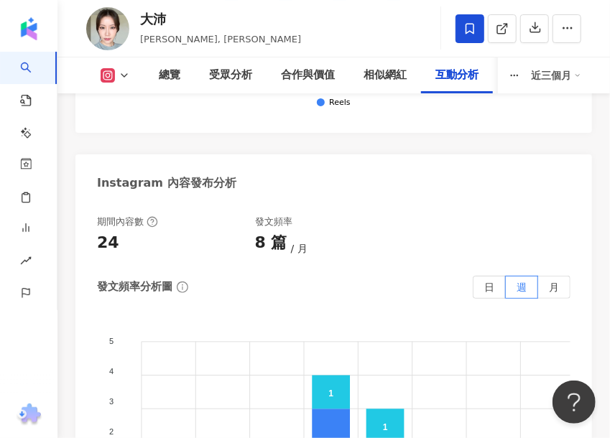
click at [390, 216] on div "期間內容數 24 發文頻率 8 篇 月 發文頻率分析圖 日 週 月 5 5 4 4 3 3 2 2 1 1 0 0 2 2 3 2 1 2 2 1 1 1 1…" at bounding box center [333, 390] width 473 height 348
